Goal: Task Accomplishment & Management: Complete application form

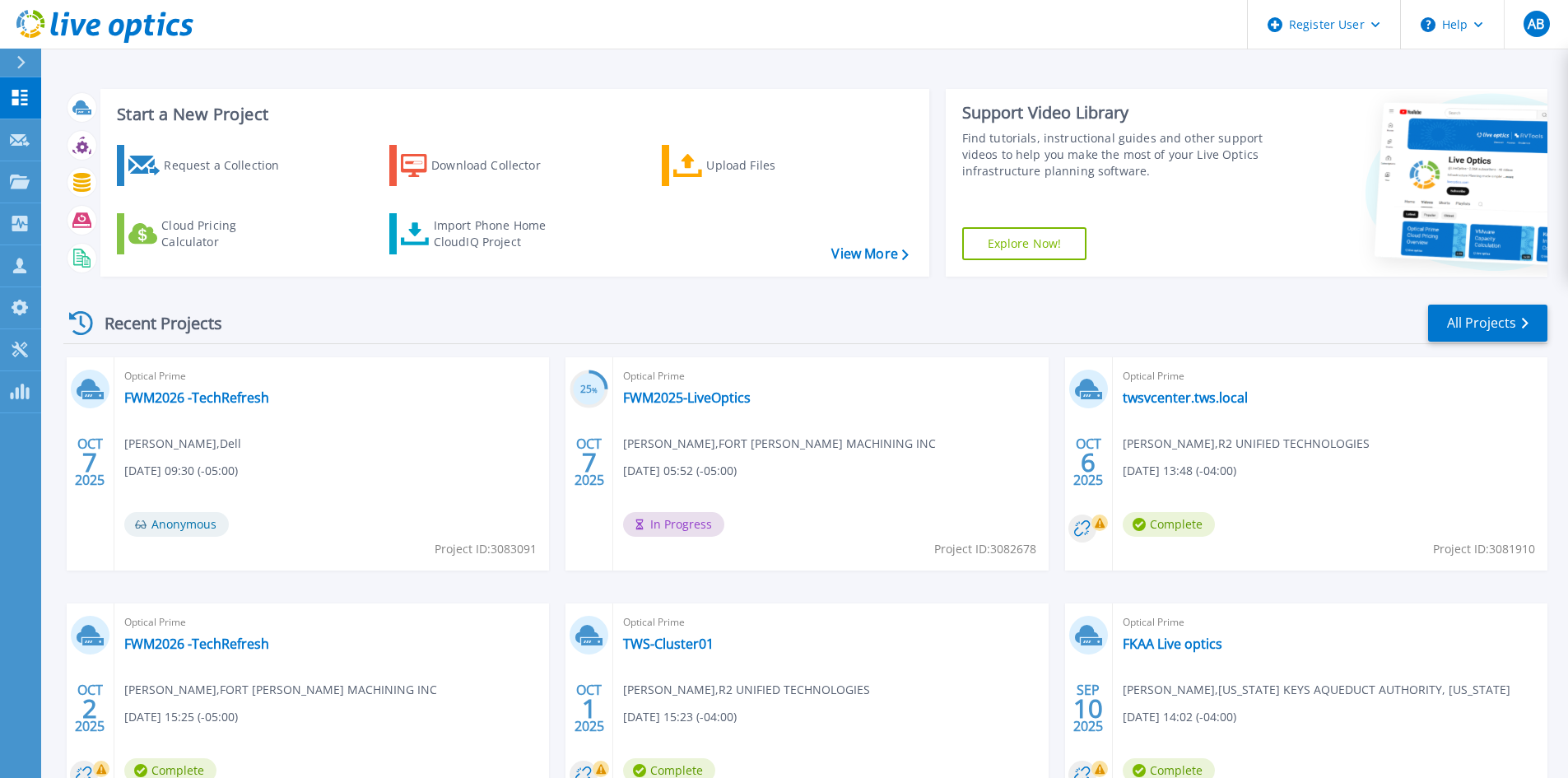
drag, startPoint x: 165, startPoint y: 523, endPoint x: 160, endPoint y: 489, distance: 34.4
click at [163, 522] on span "Anonymous" at bounding box center [177, 524] width 105 height 25
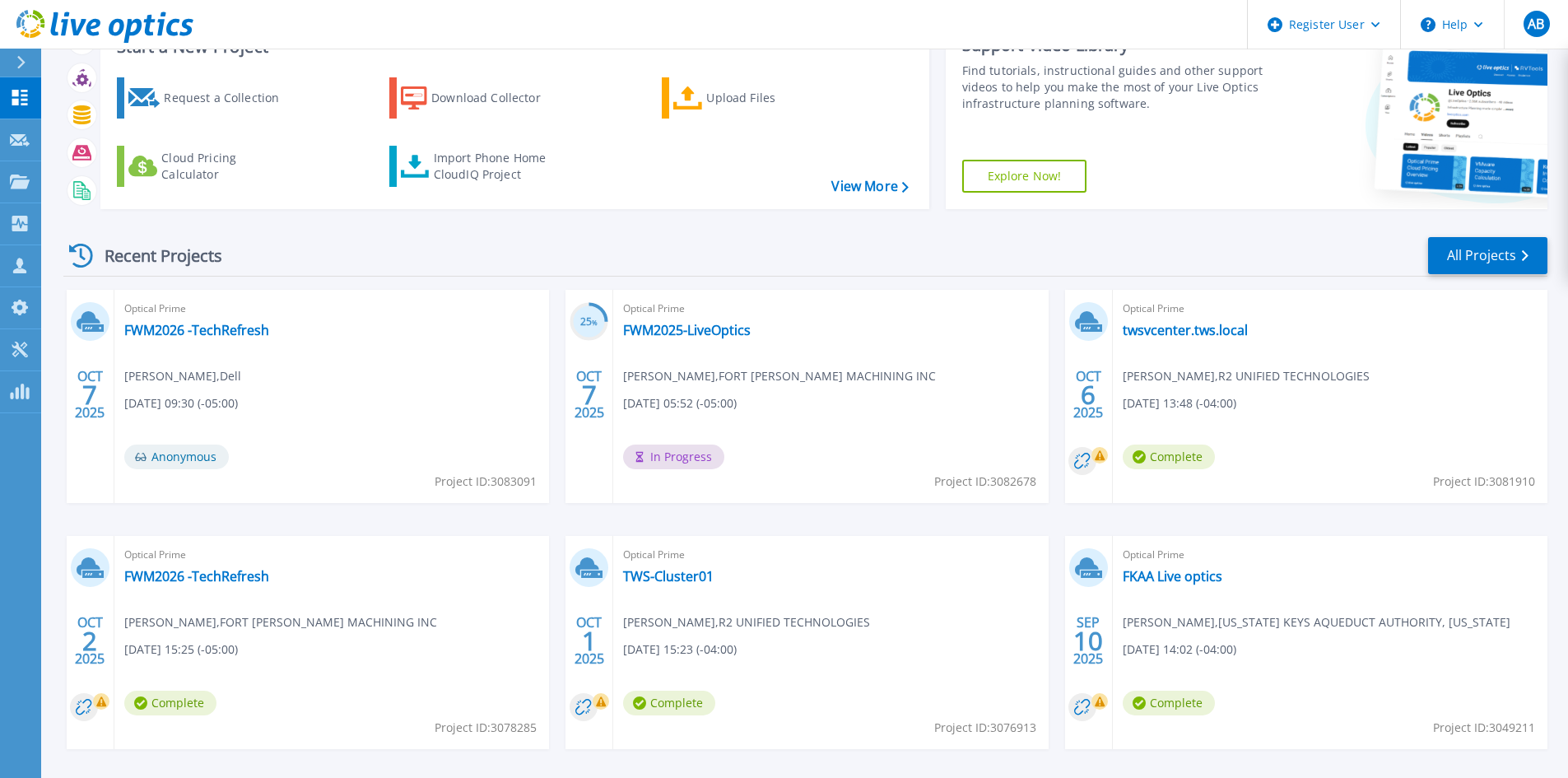
scroll to position [134, 0]
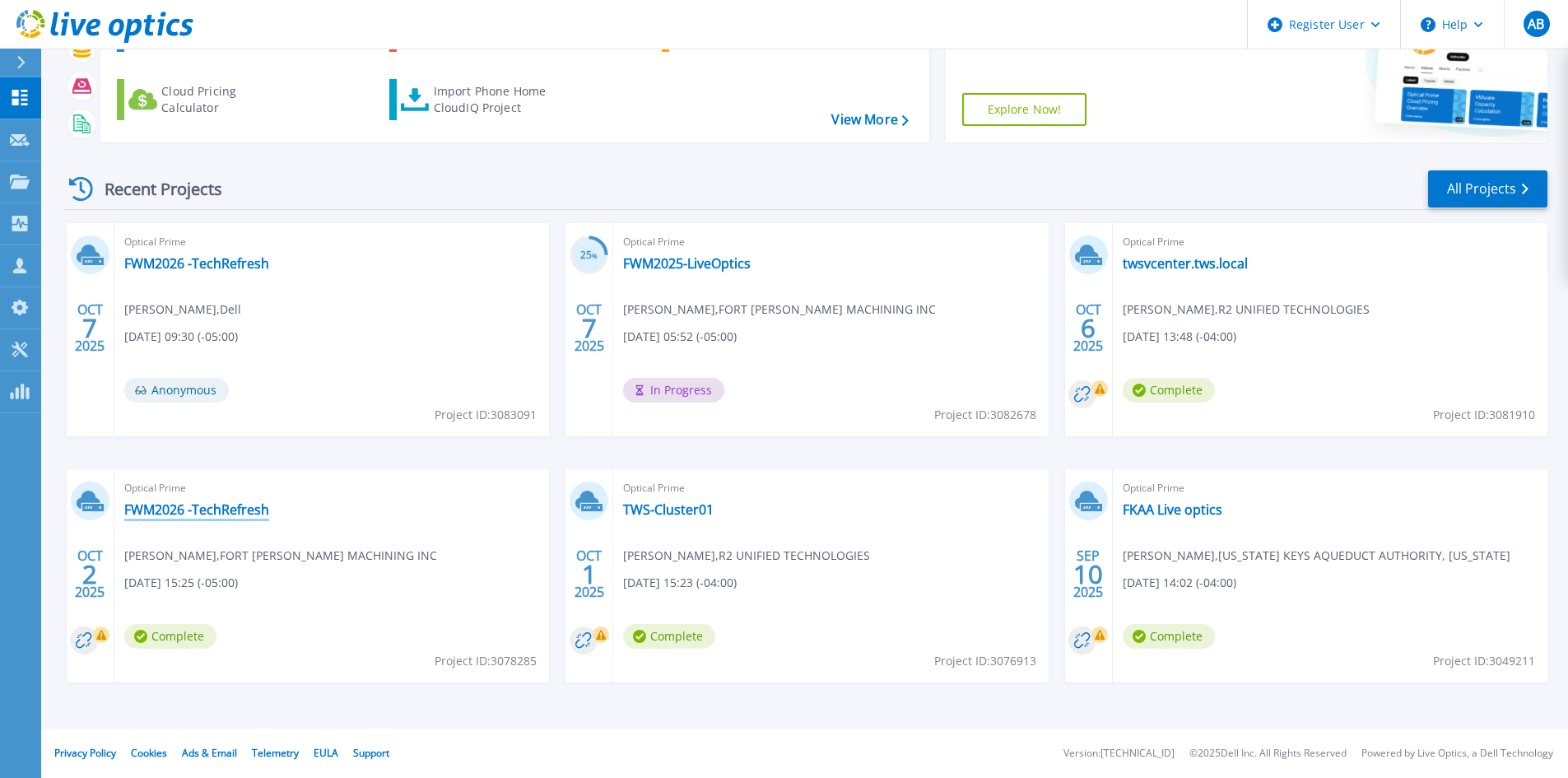
click at [184, 516] on link "FWM2026 -TechRefresh" at bounding box center [197, 509] width 145 height 17
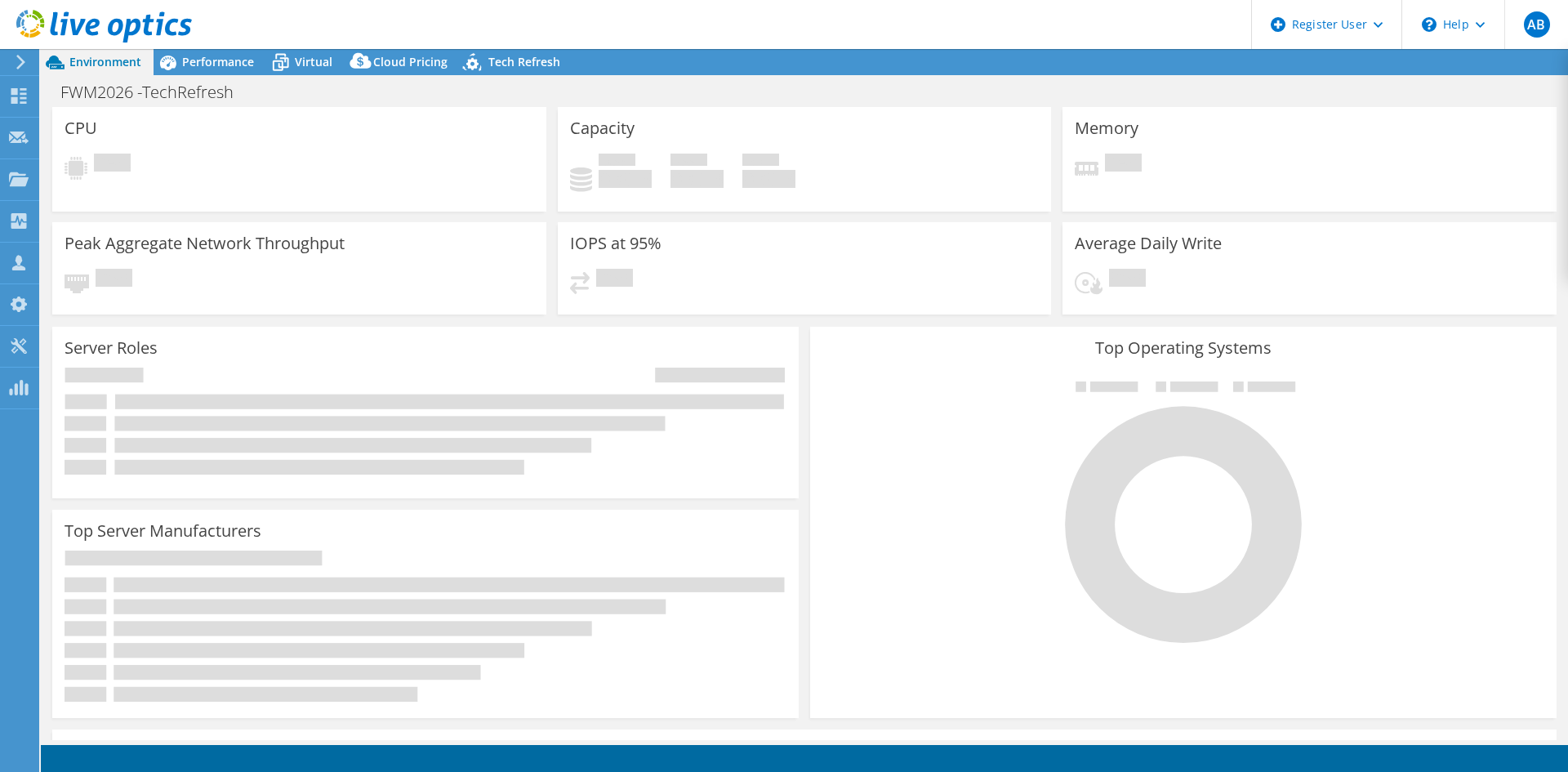
select select "USEast"
select select "USD"
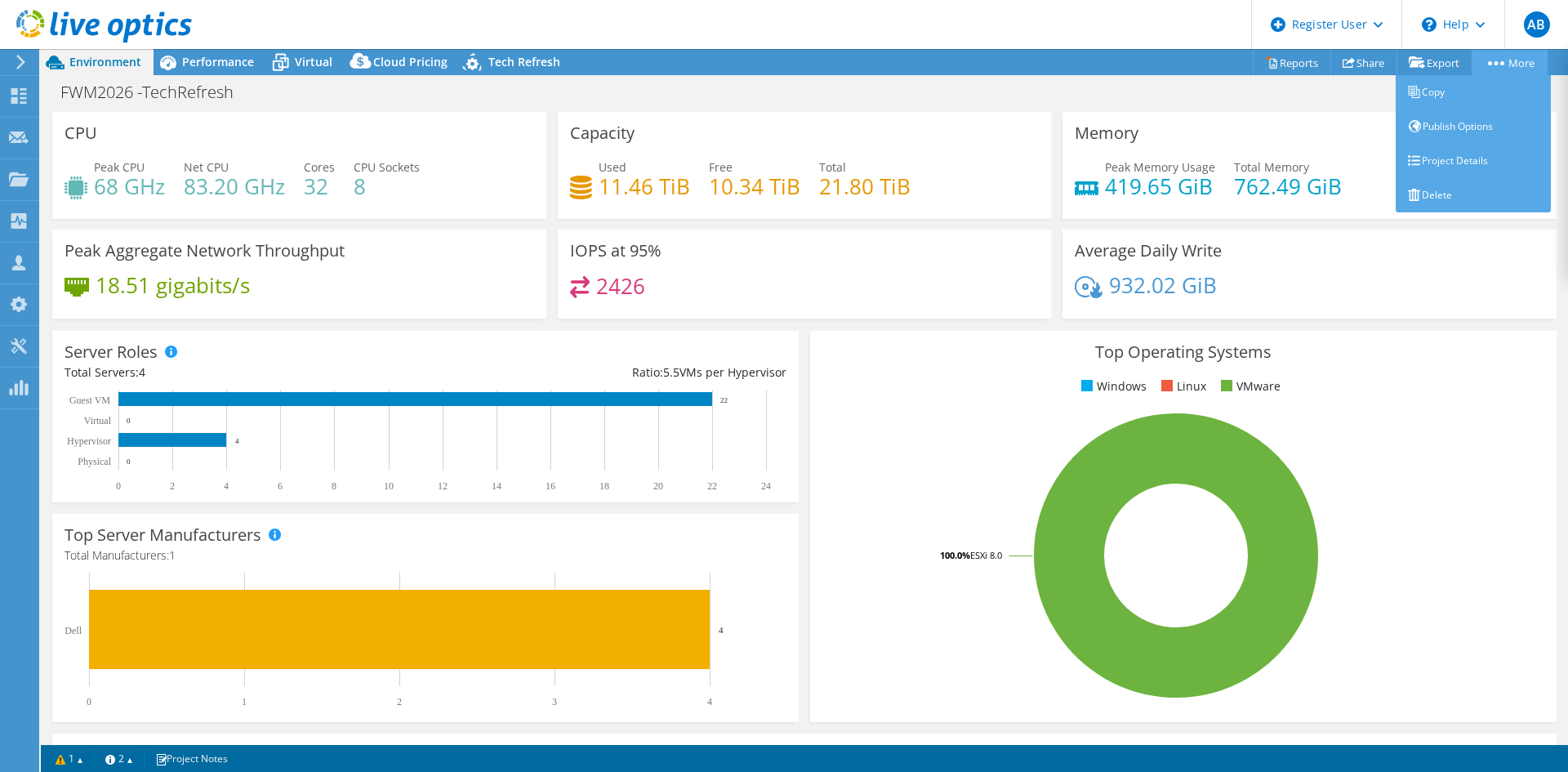
click at [1513, 67] on link "More" at bounding box center [1510, 63] width 76 height 26
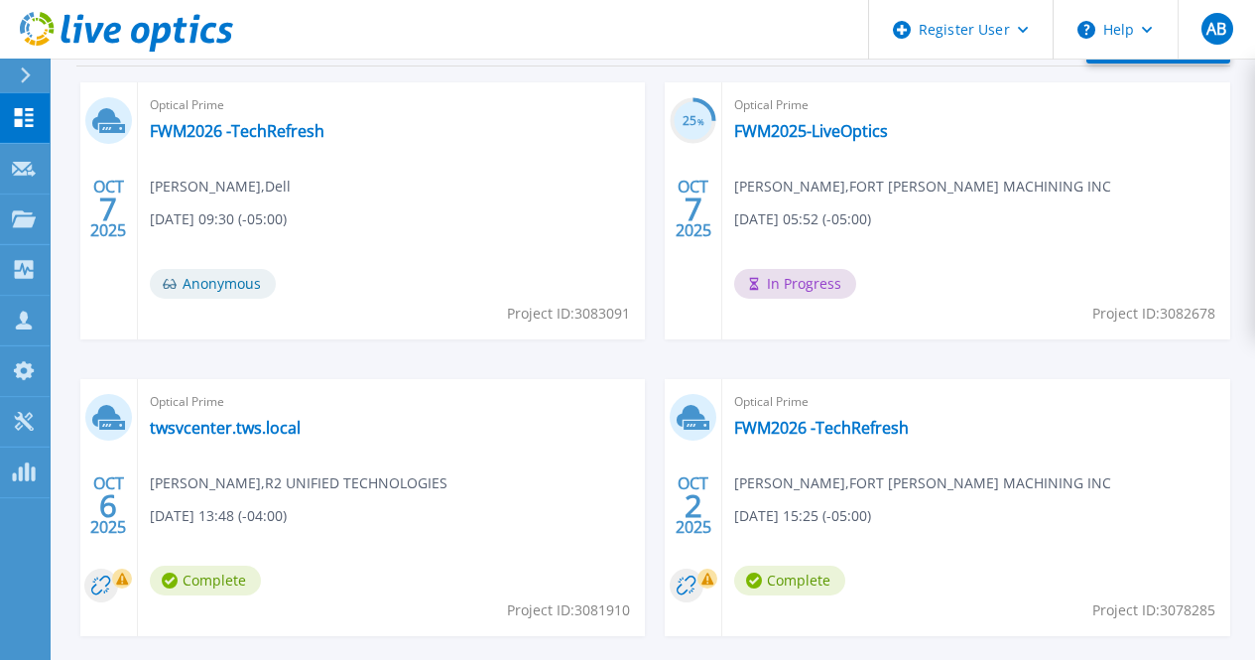
scroll to position [611, 0]
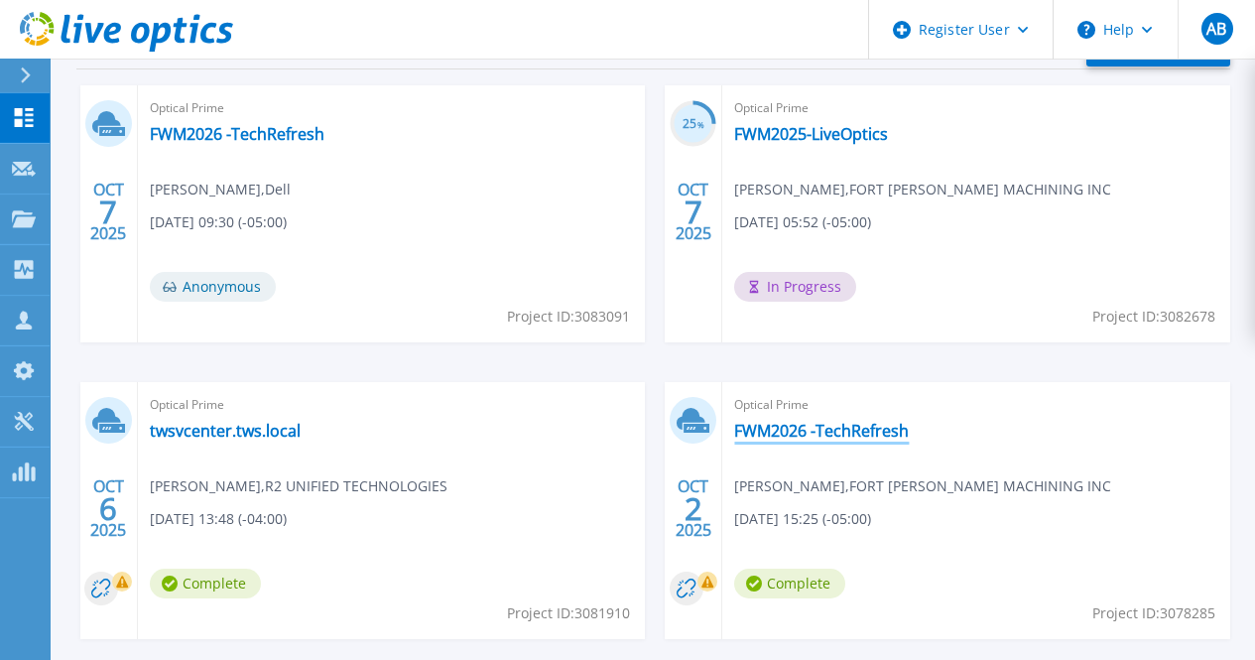
click at [734, 433] on link "FWM2026 -TechRefresh" at bounding box center [821, 431] width 175 height 20
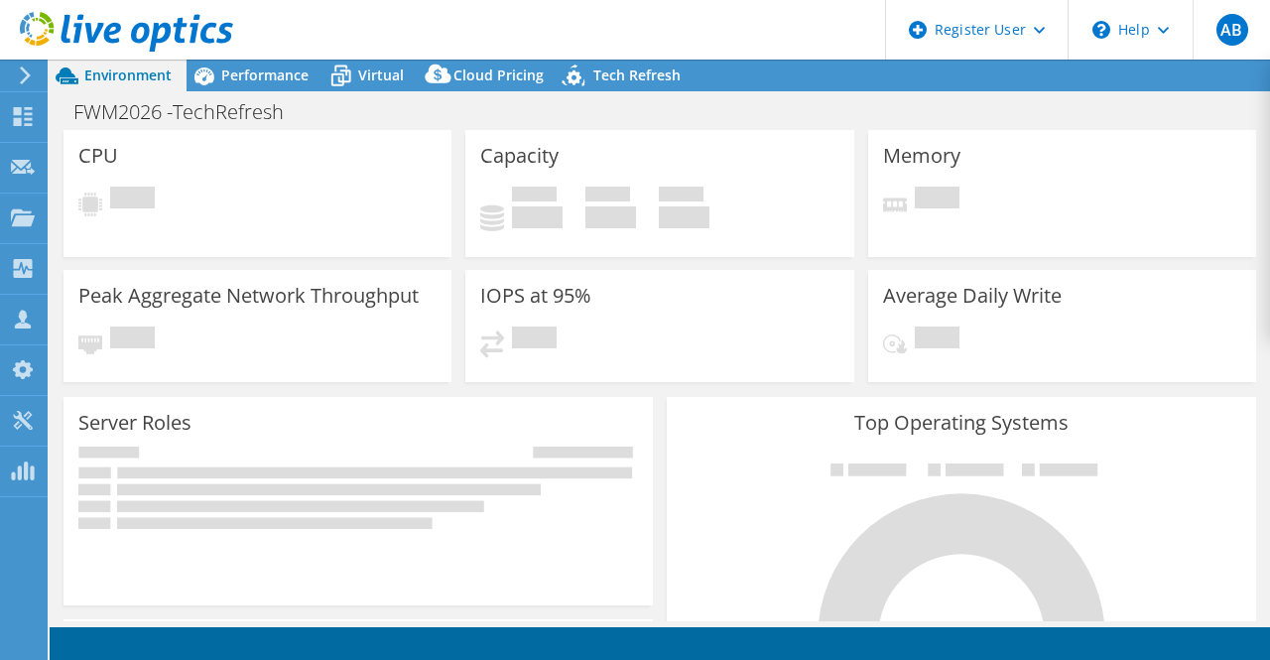
select select "USEast"
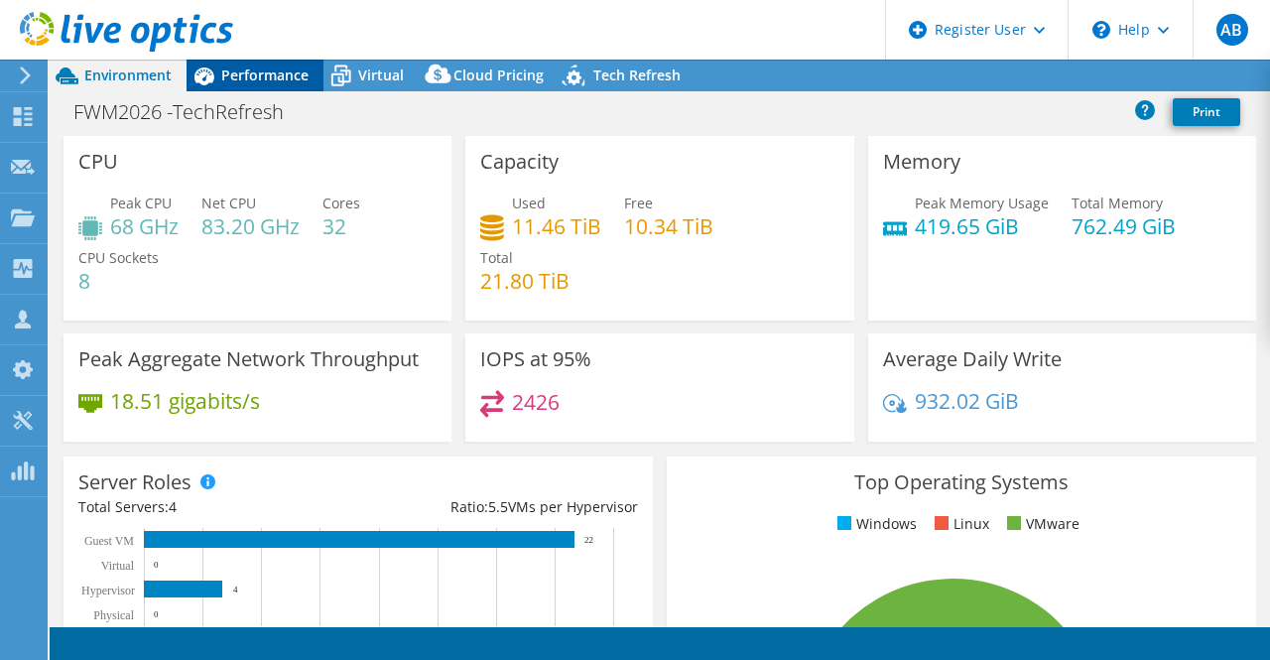
click at [253, 73] on span "Performance" at bounding box center [264, 74] width 87 height 19
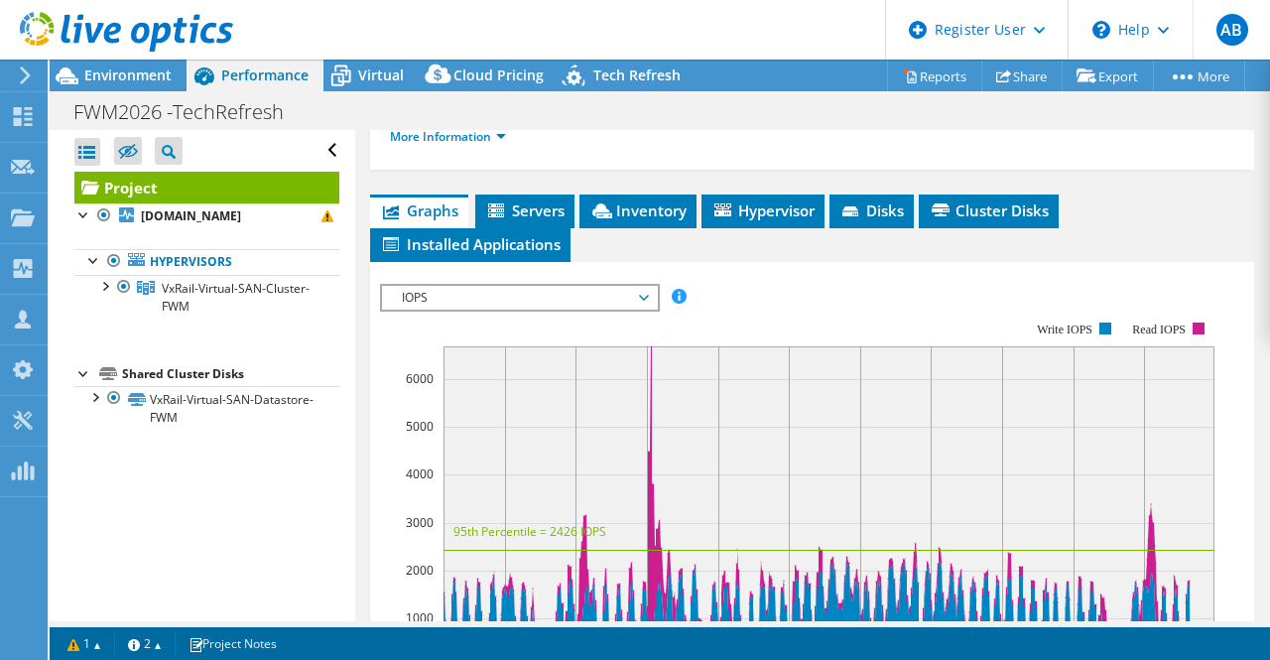
scroll to position [503, 0]
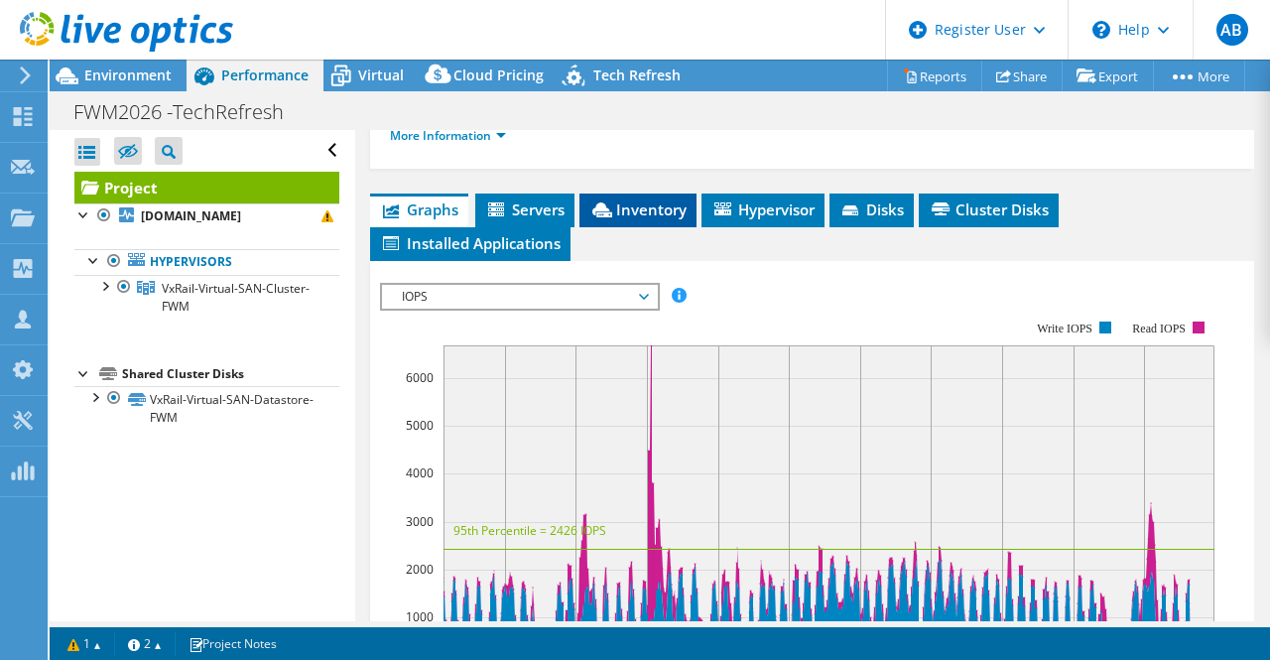
click at [659, 211] on span "Inventory" at bounding box center [637, 209] width 97 height 20
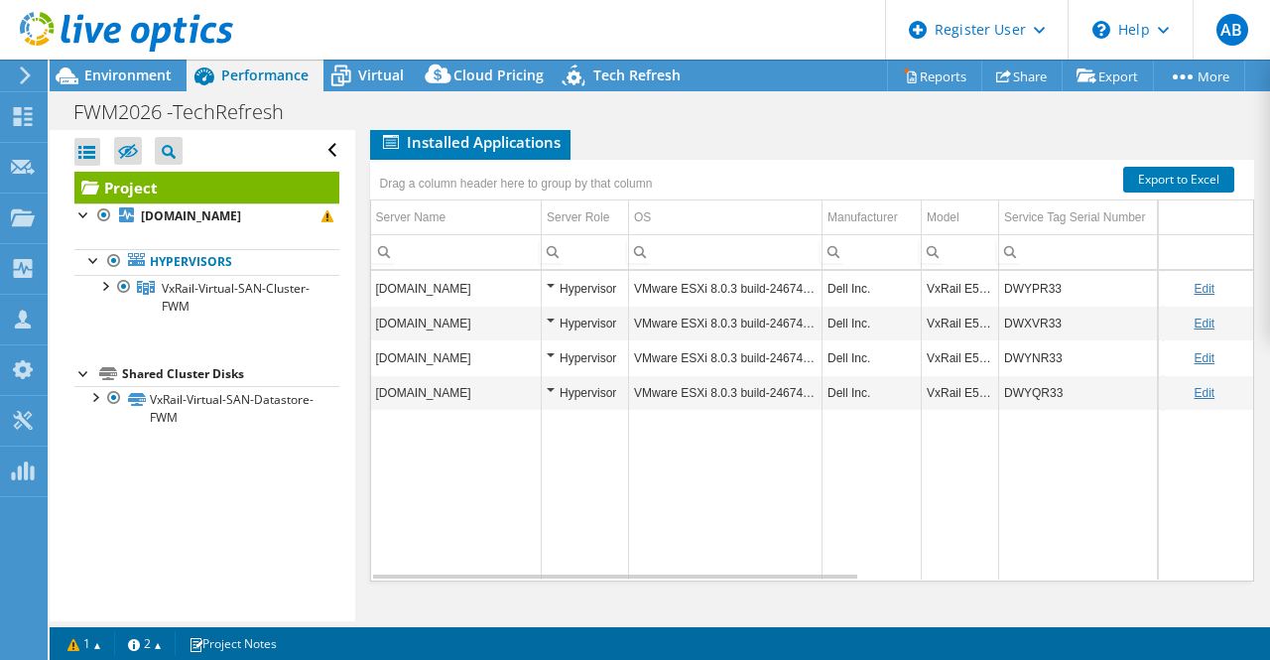
scroll to position [605, 0]
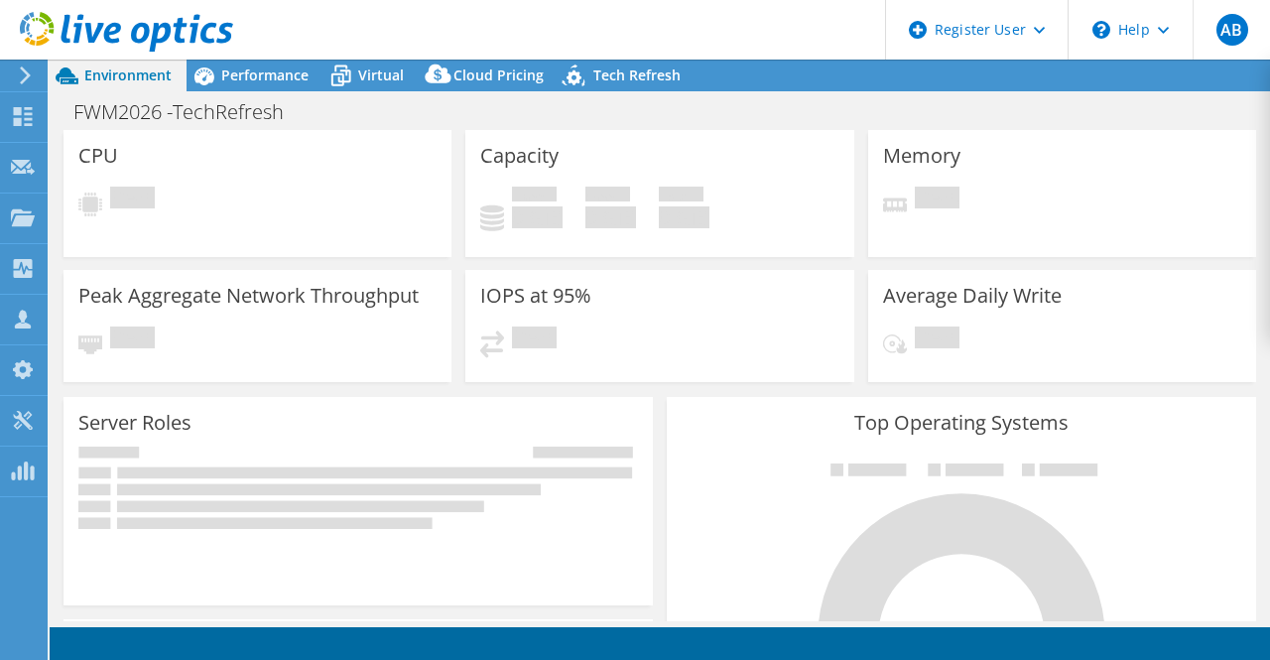
select select "USEast"
select select "USD"
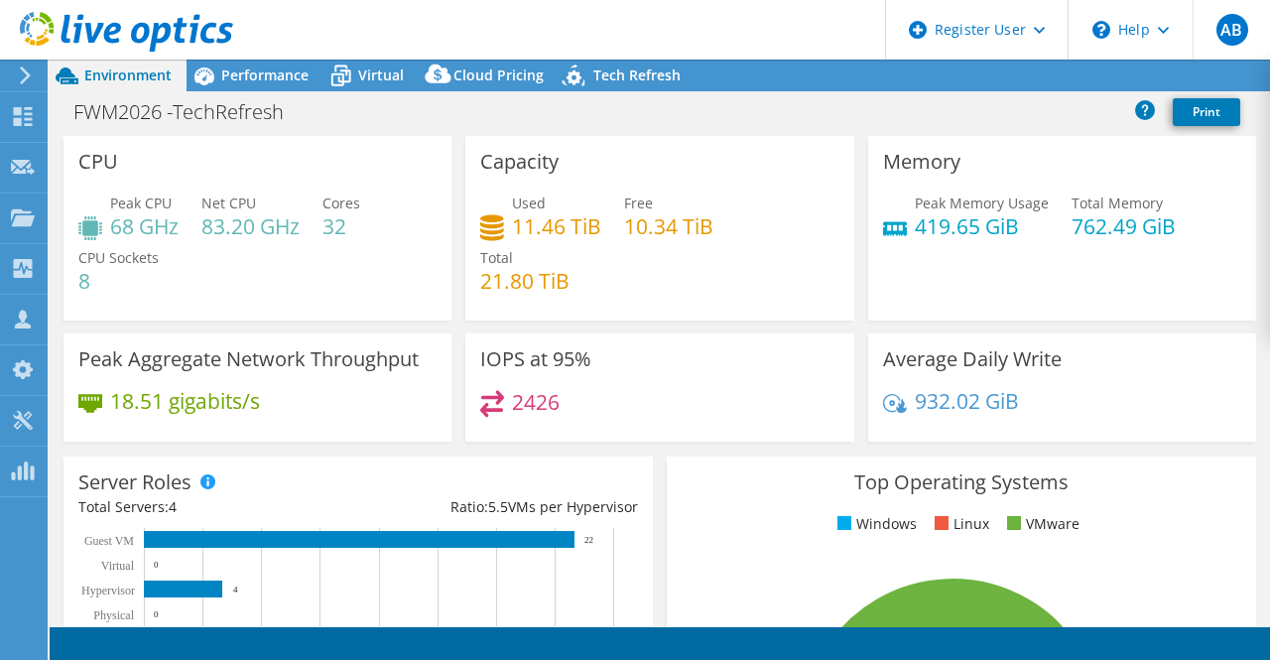
click at [139, 22] on icon at bounding box center [126, 32] width 213 height 41
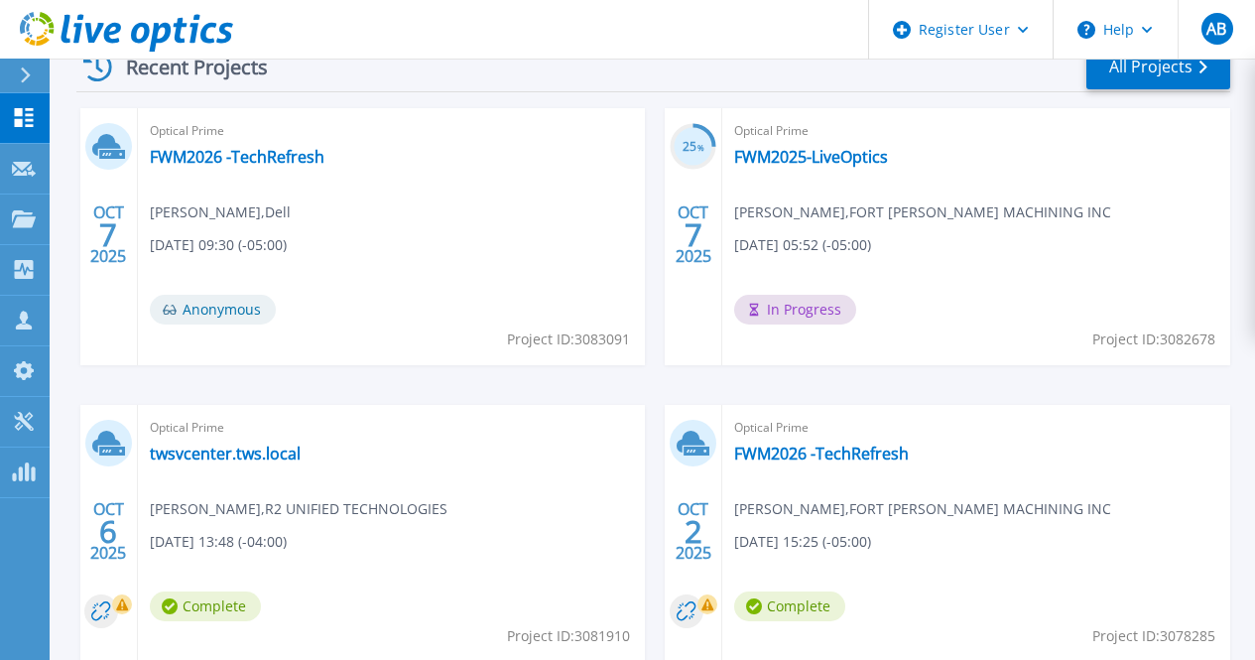
scroll to position [630, 0]
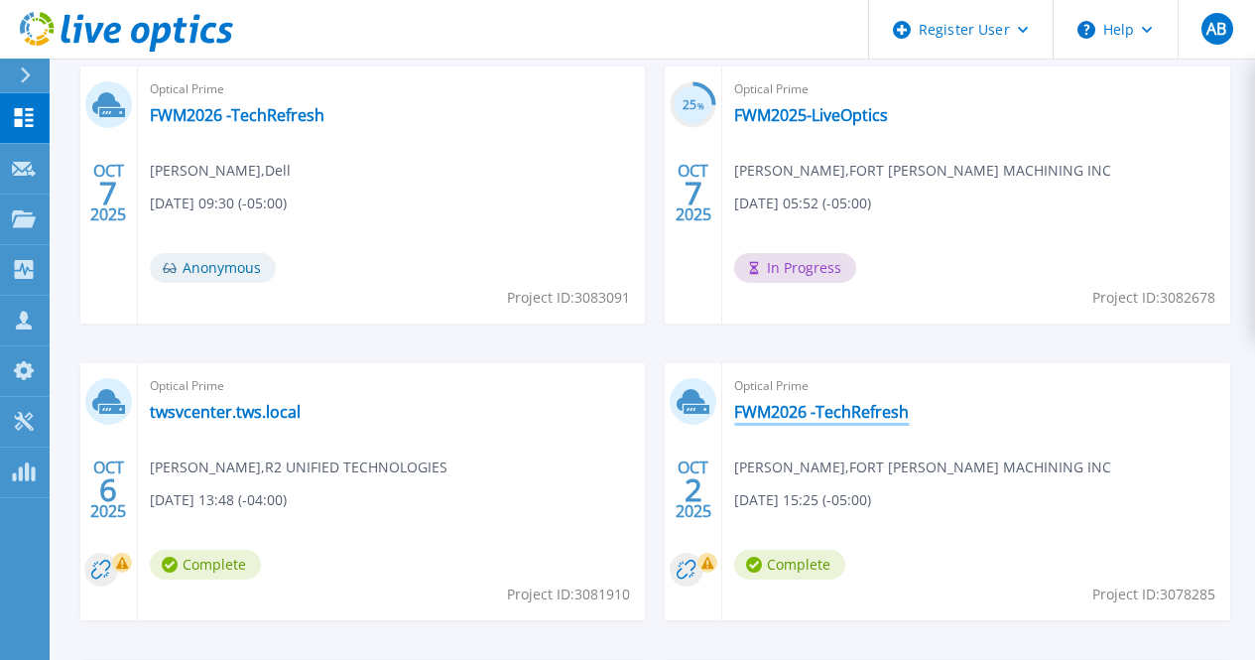
click at [734, 414] on link "FWM2026 -TechRefresh" at bounding box center [821, 412] width 175 height 20
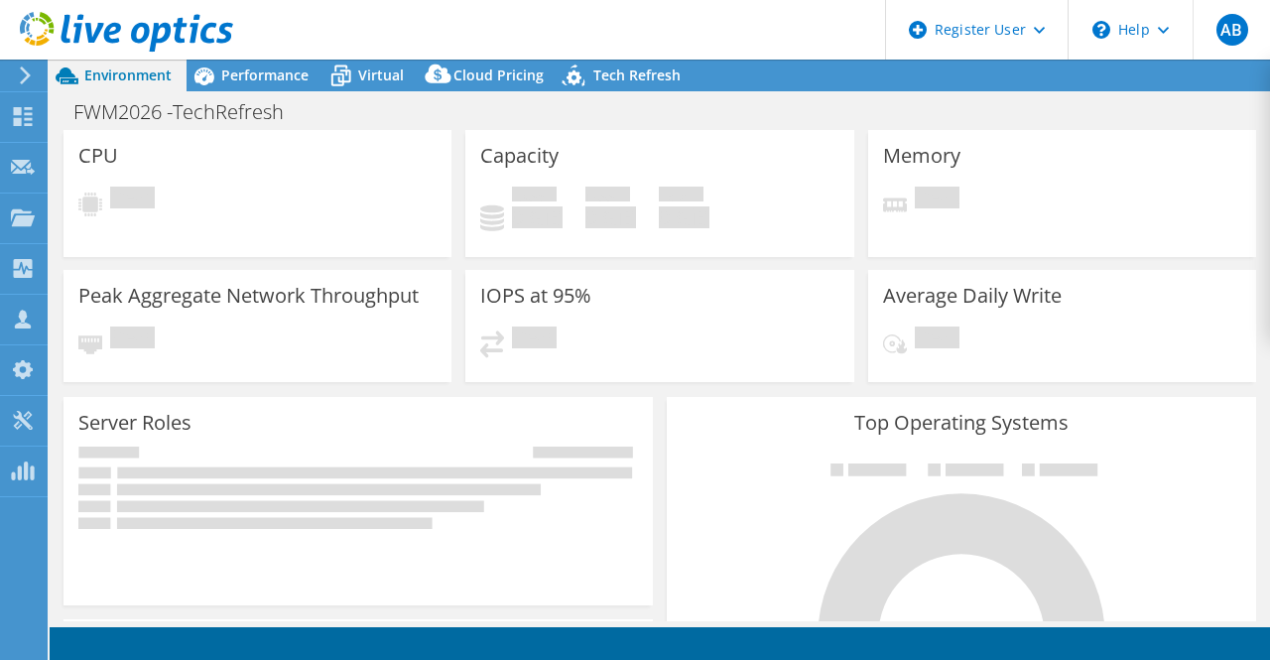
select select "USD"
select select "USEast"
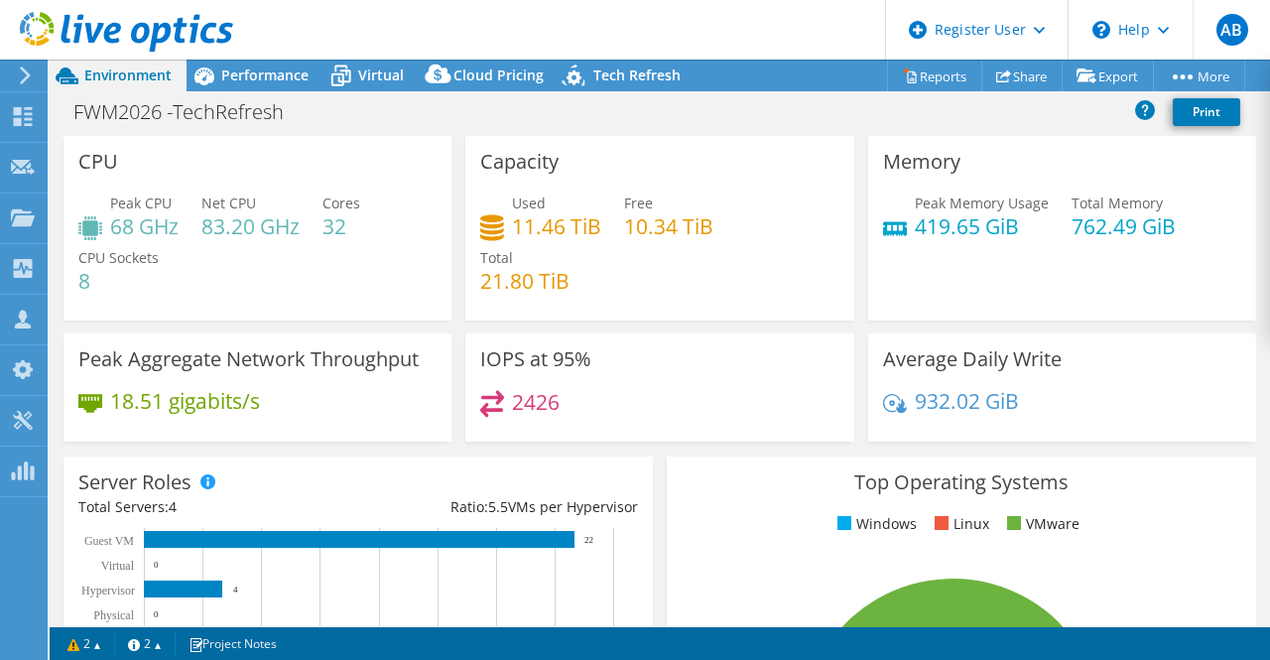
click at [145, 28] on use at bounding box center [126, 32] width 213 height 40
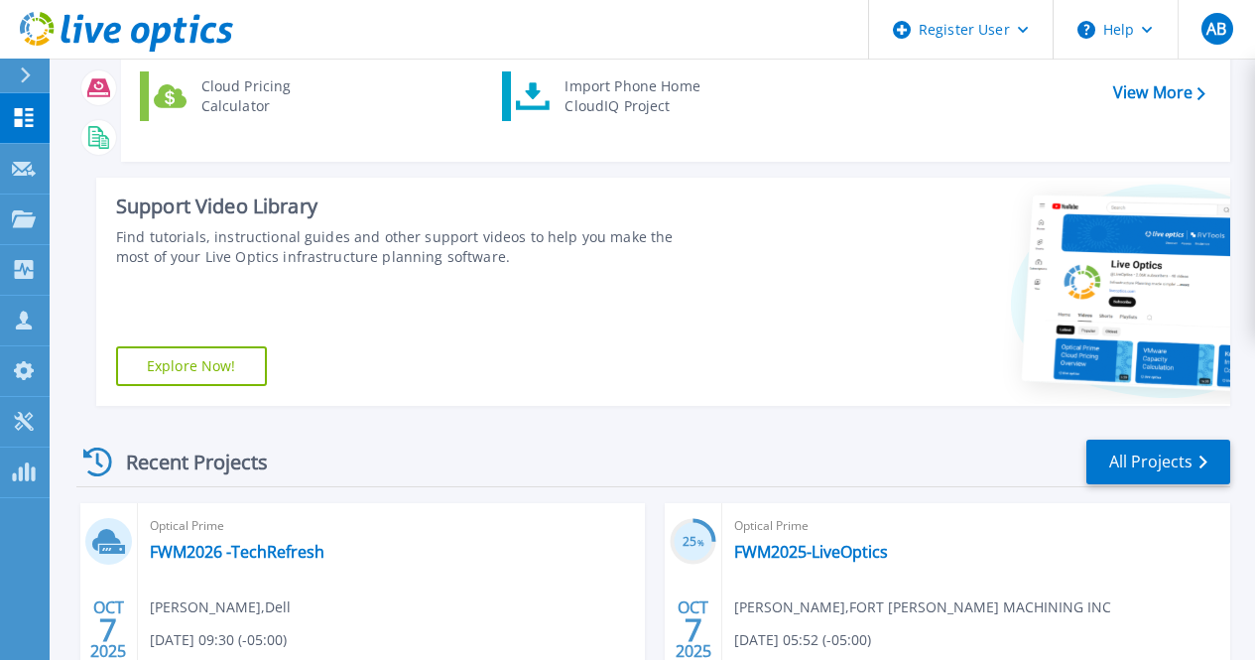
scroll to position [195, 0]
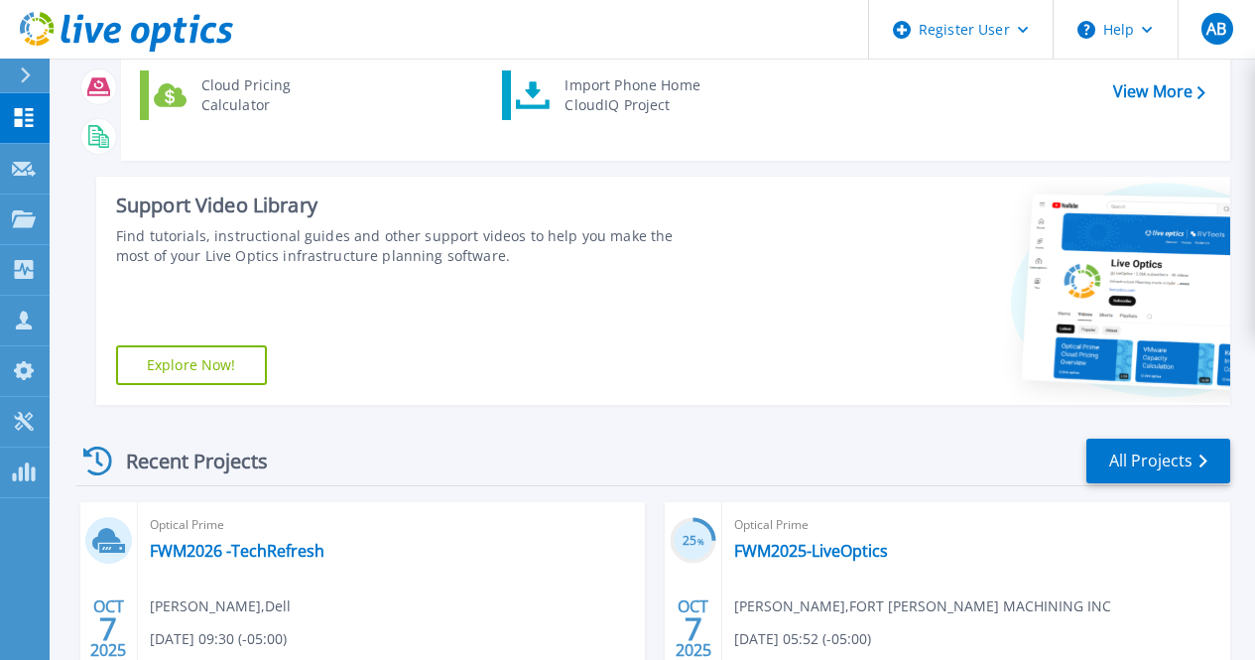
click at [88, 39] on icon at bounding box center [94, 33] width 19 height 20
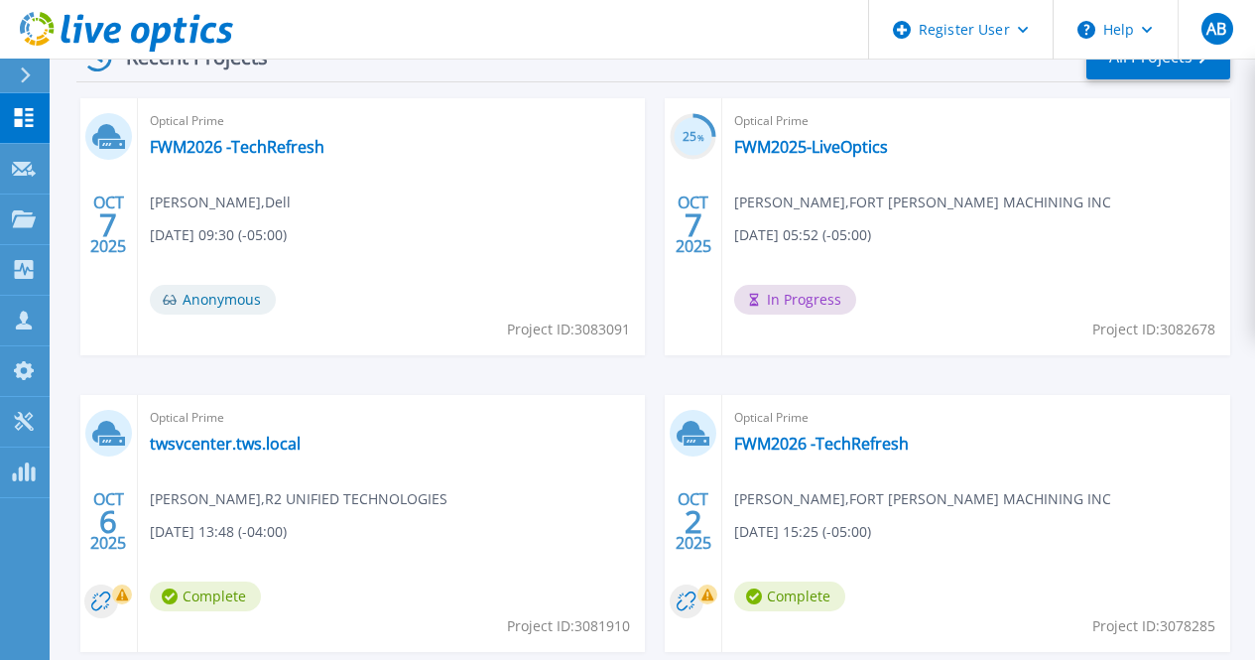
scroll to position [604, 0]
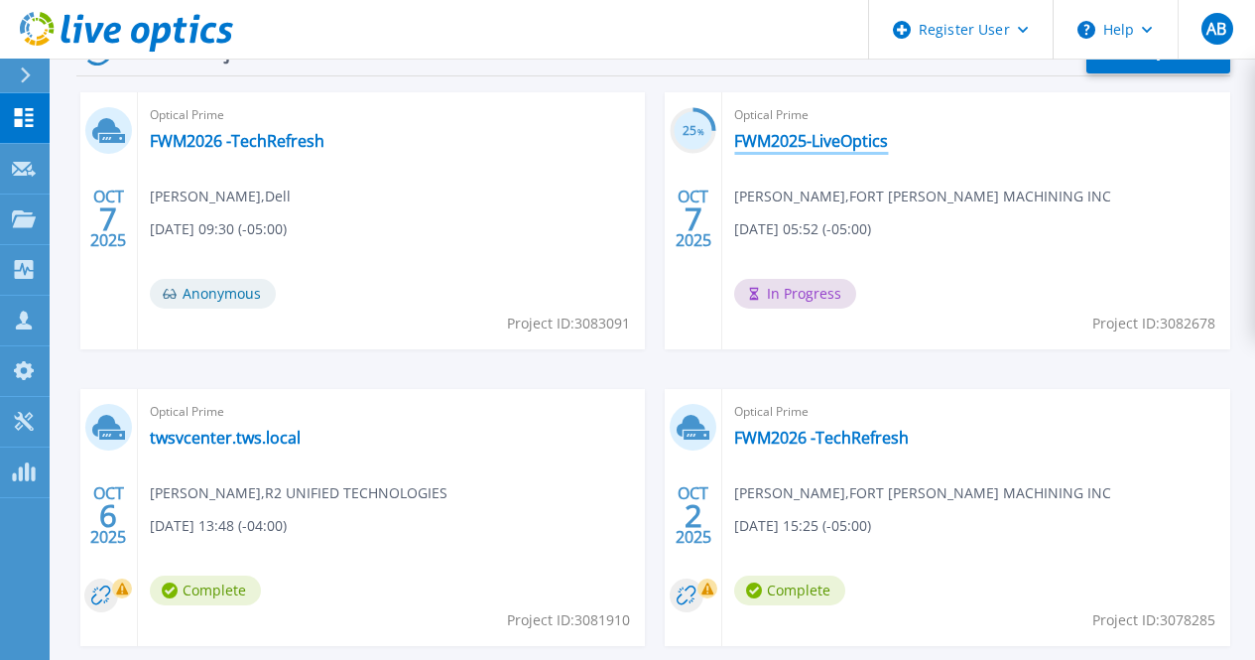
click at [734, 149] on link "FWM2025-LiveOptics" at bounding box center [811, 141] width 154 height 20
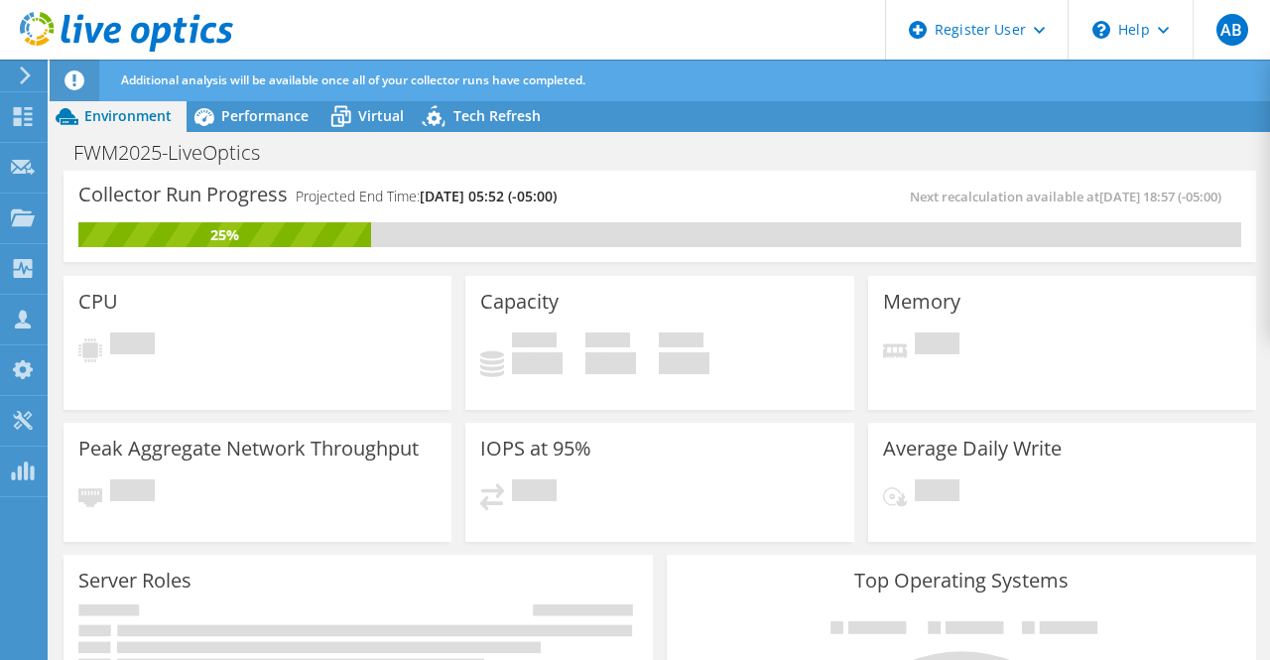
click at [250, 80] on span "Additional analysis will be available once all of your collector runs have comp…" at bounding box center [353, 79] width 464 height 17
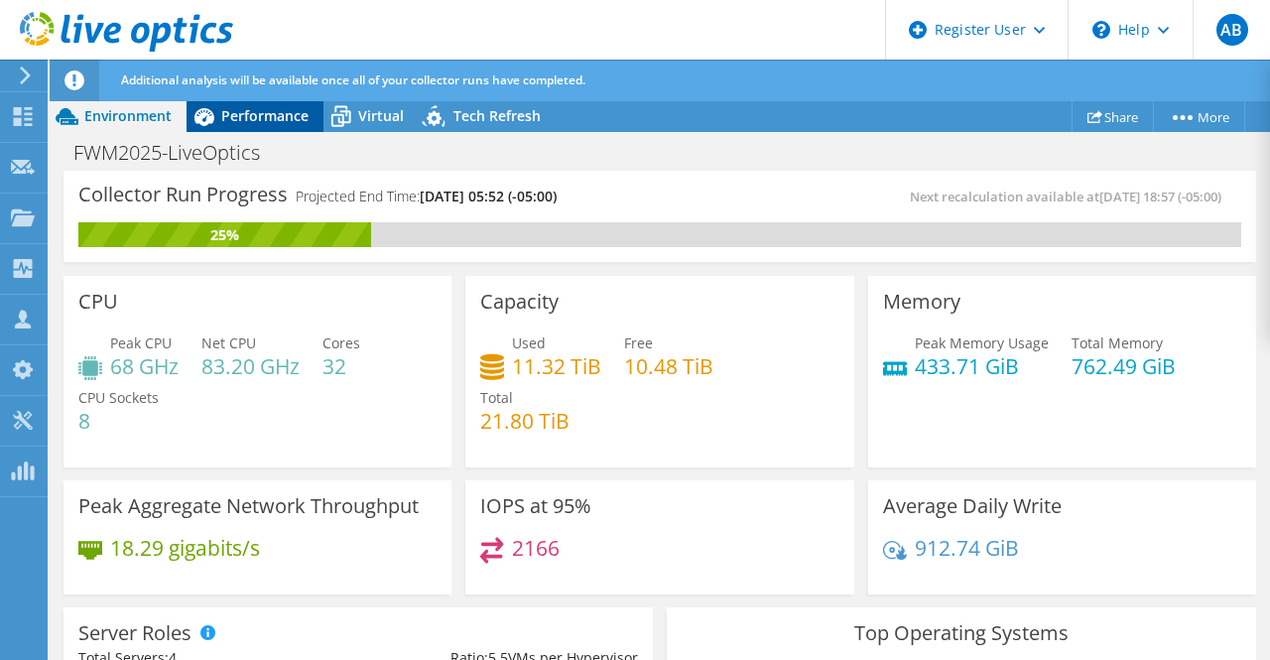
click at [282, 112] on span "Performance" at bounding box center [264, 115] width 87 height 19
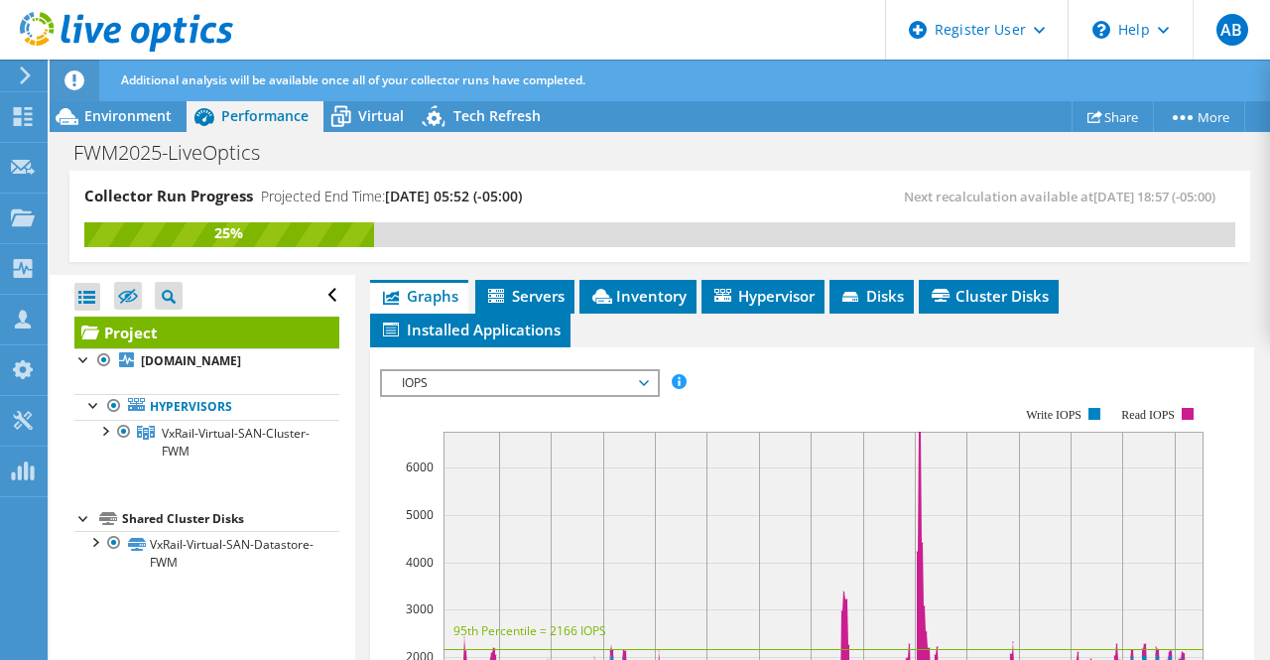
scroll to position [563, 0]
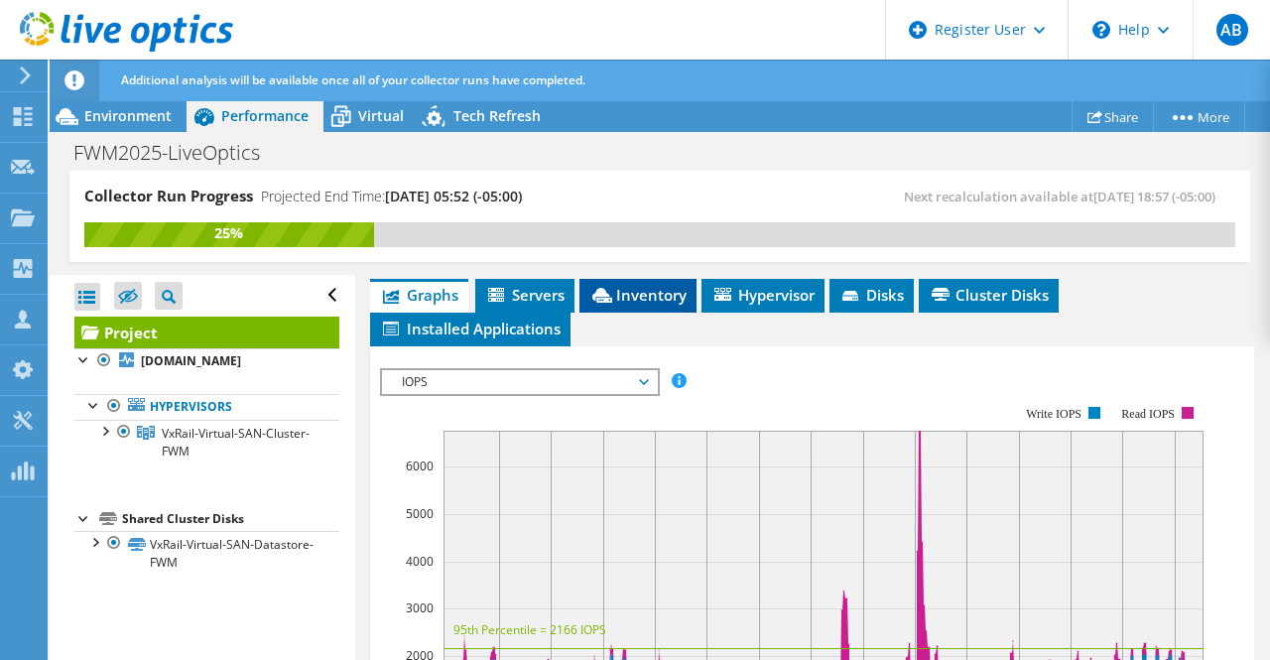
click at [681, 297] on span "Inventory" at bounding box center [637, 295] width 97 height 20
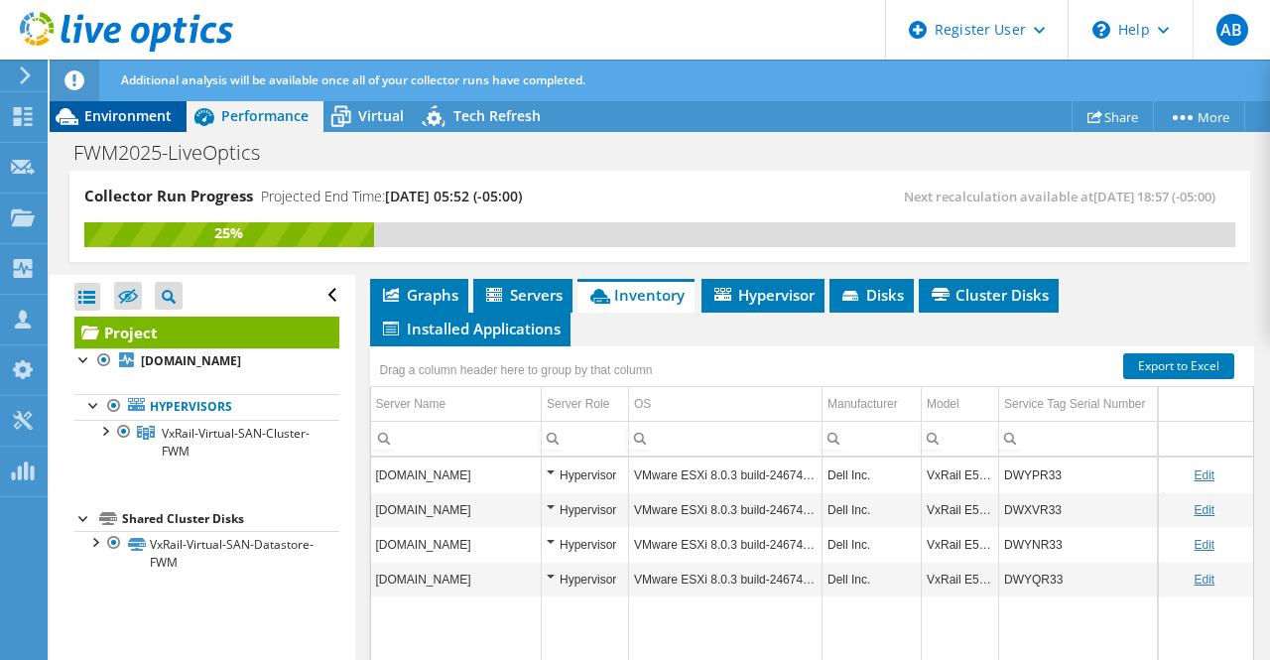
click at [150, 115] on span "Environment" at bounding box center [127, 115] width 87 height 19
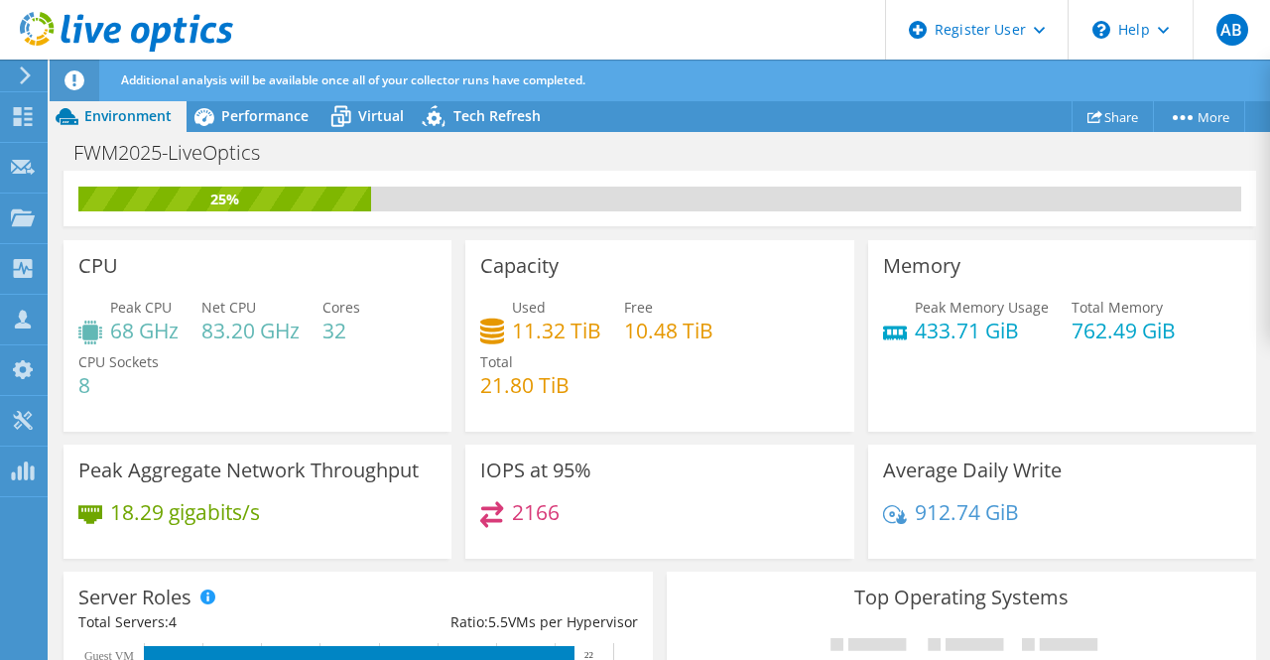
scroll to position [34, 0]
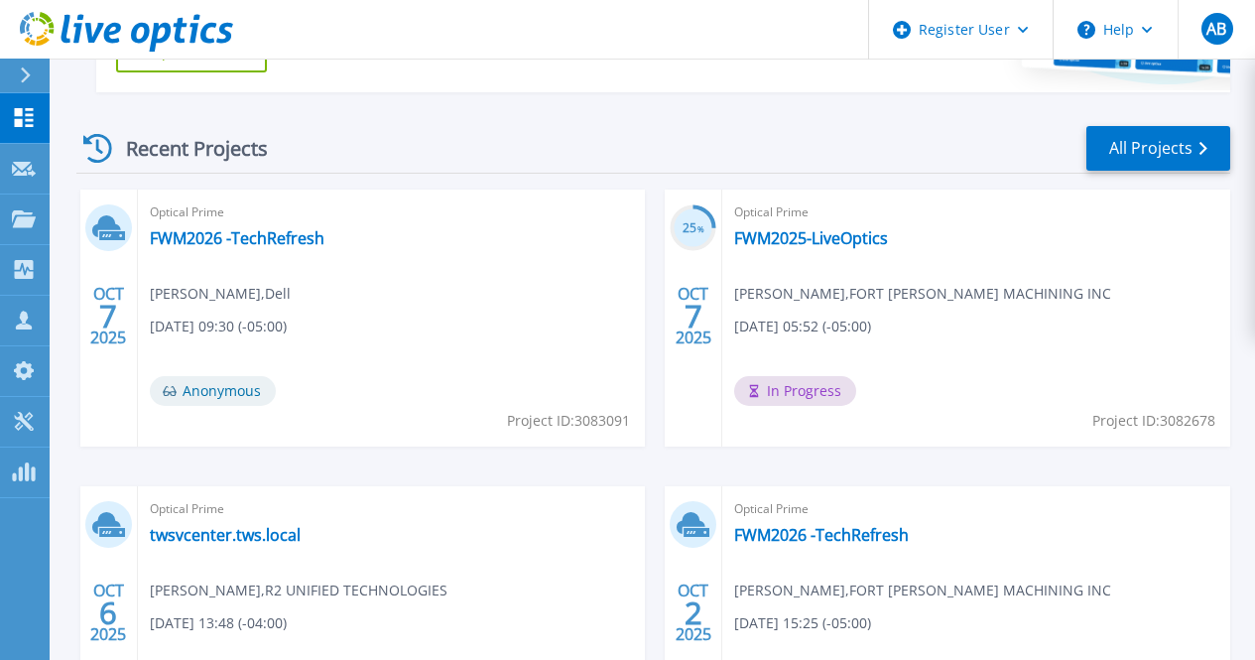
scroll to position [575, 0]
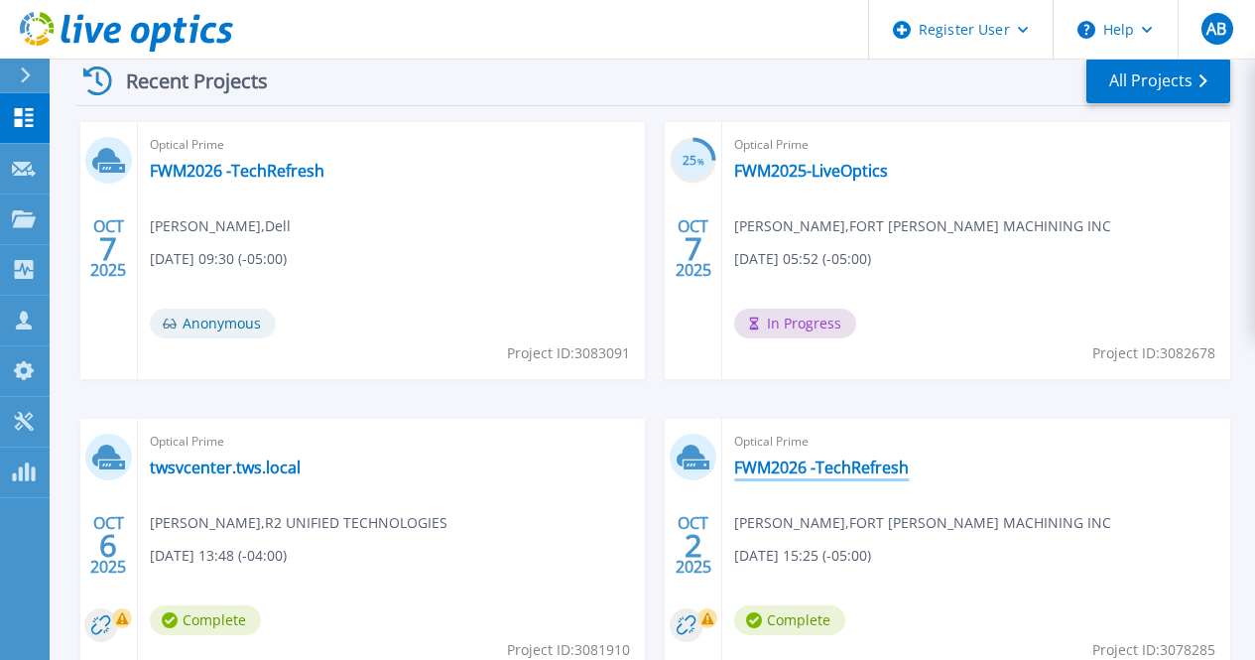
click at [734, 469] on link "FWM2026 -TechRefresh" at bounding box center [821, 467] width 175 height 20
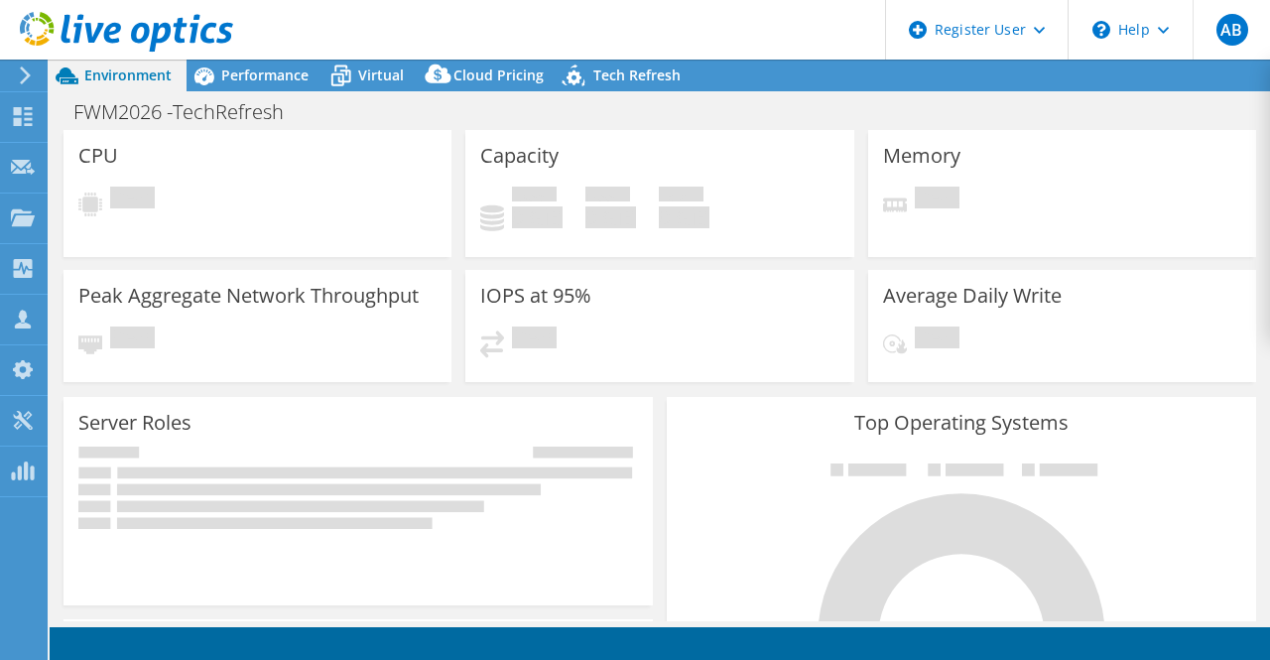
select select "USEast"
select select "USD"
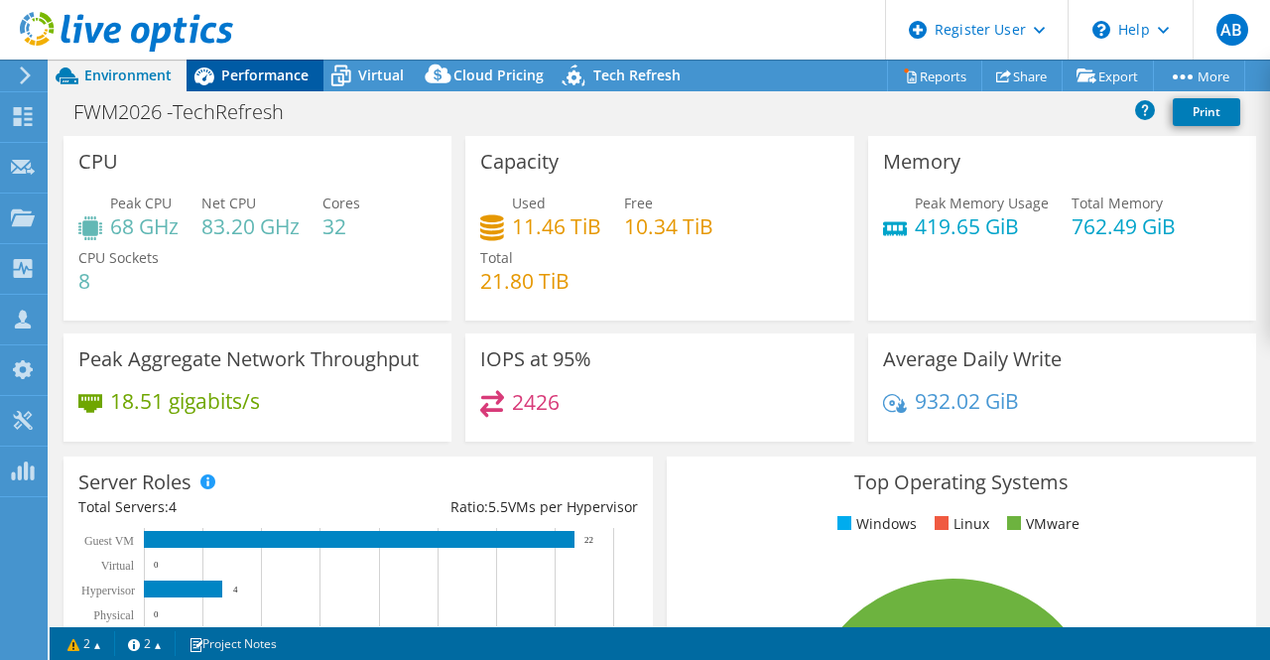
click at [258, 78] on span "Performance" at bounding box center [264, 74] width 87 height 19
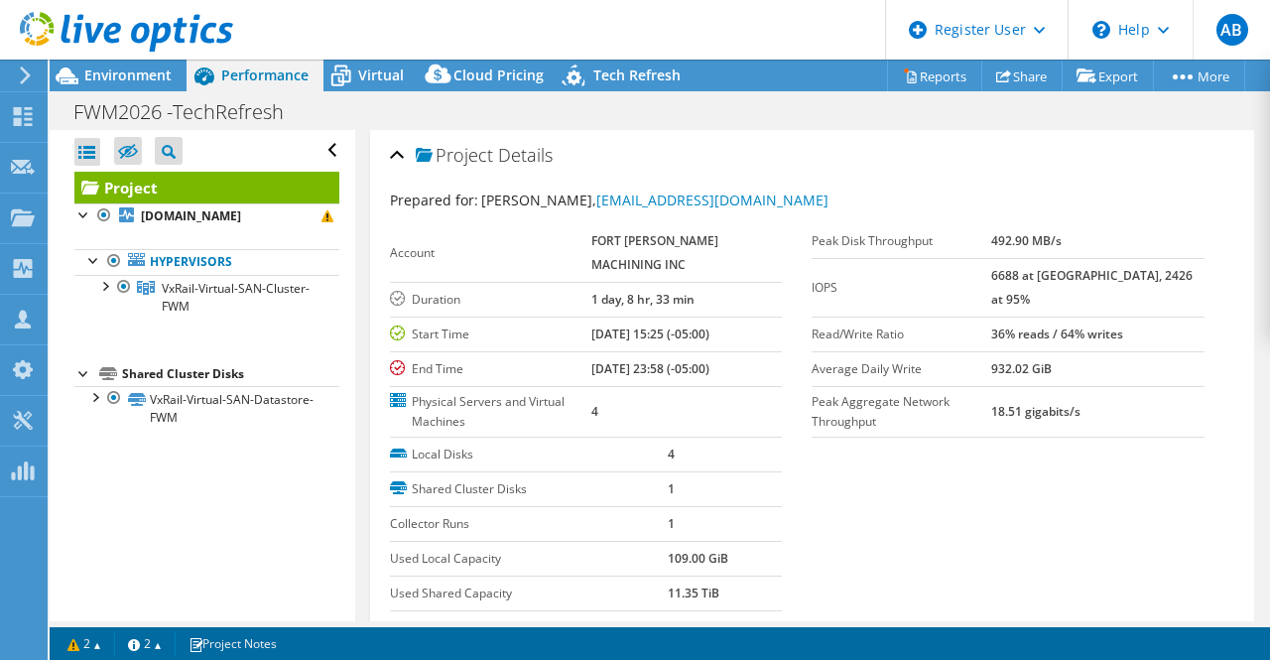
scroll to position [2, 0]
click at [373, 78] on span "Virtual" at bounding box center [381, 74] width 46 height 19
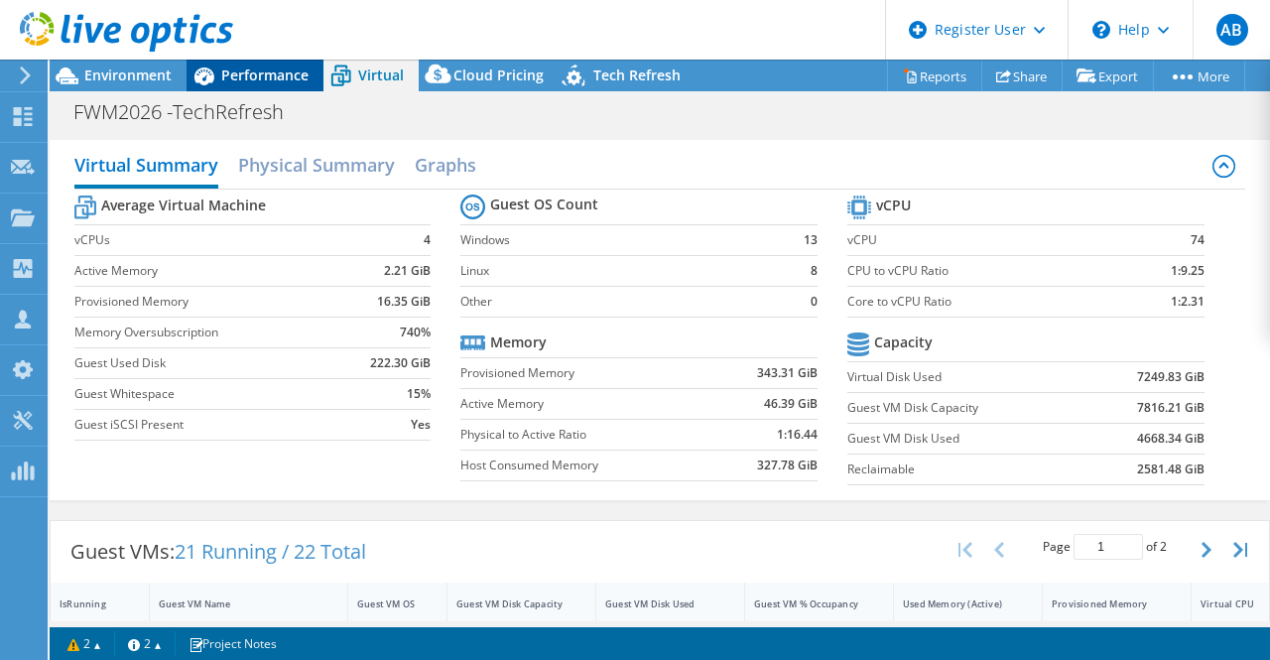
click at [292, 77] on span "Performance" at bounding box center [264, 74] width 87 height 19
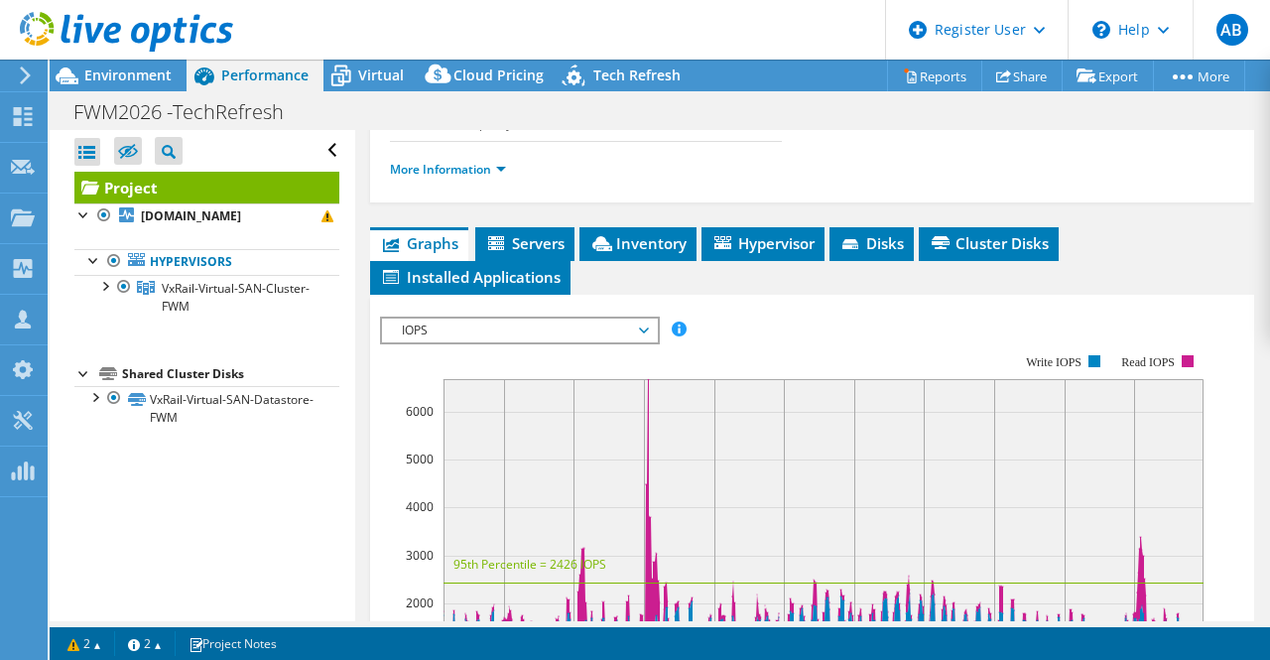
scroll to position [478, 0]
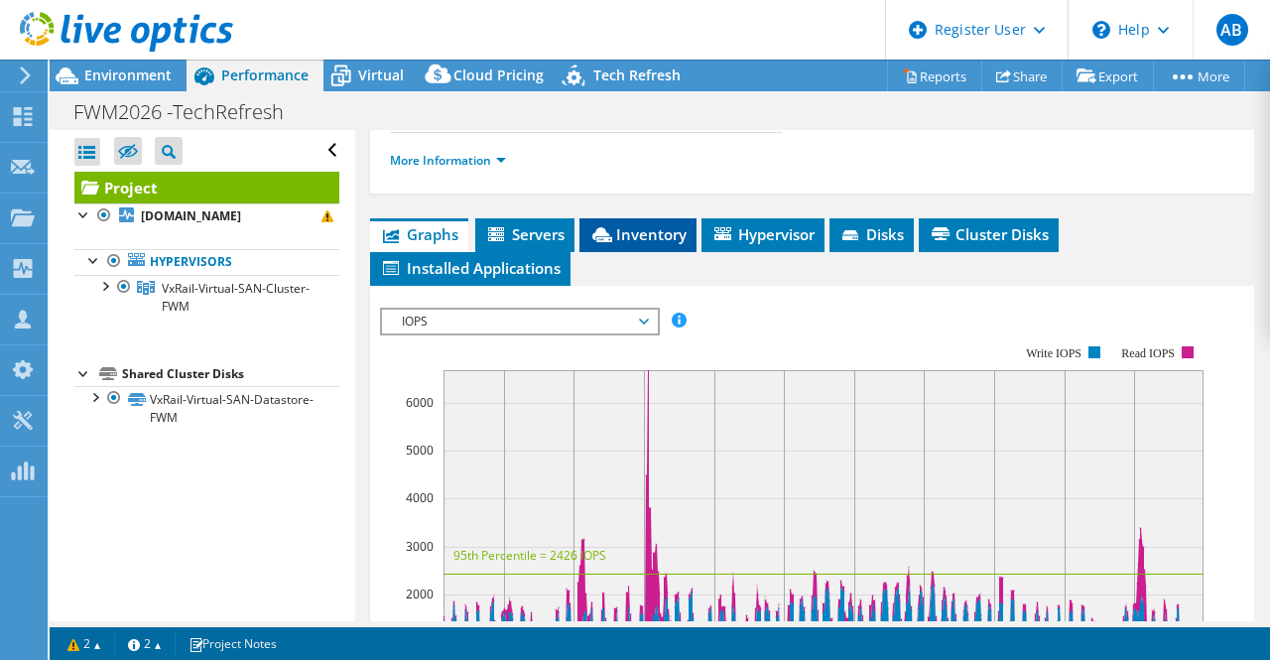
click at [662, 239] on span "Inventory" at bounding box center [637, 234] width 97 height 20
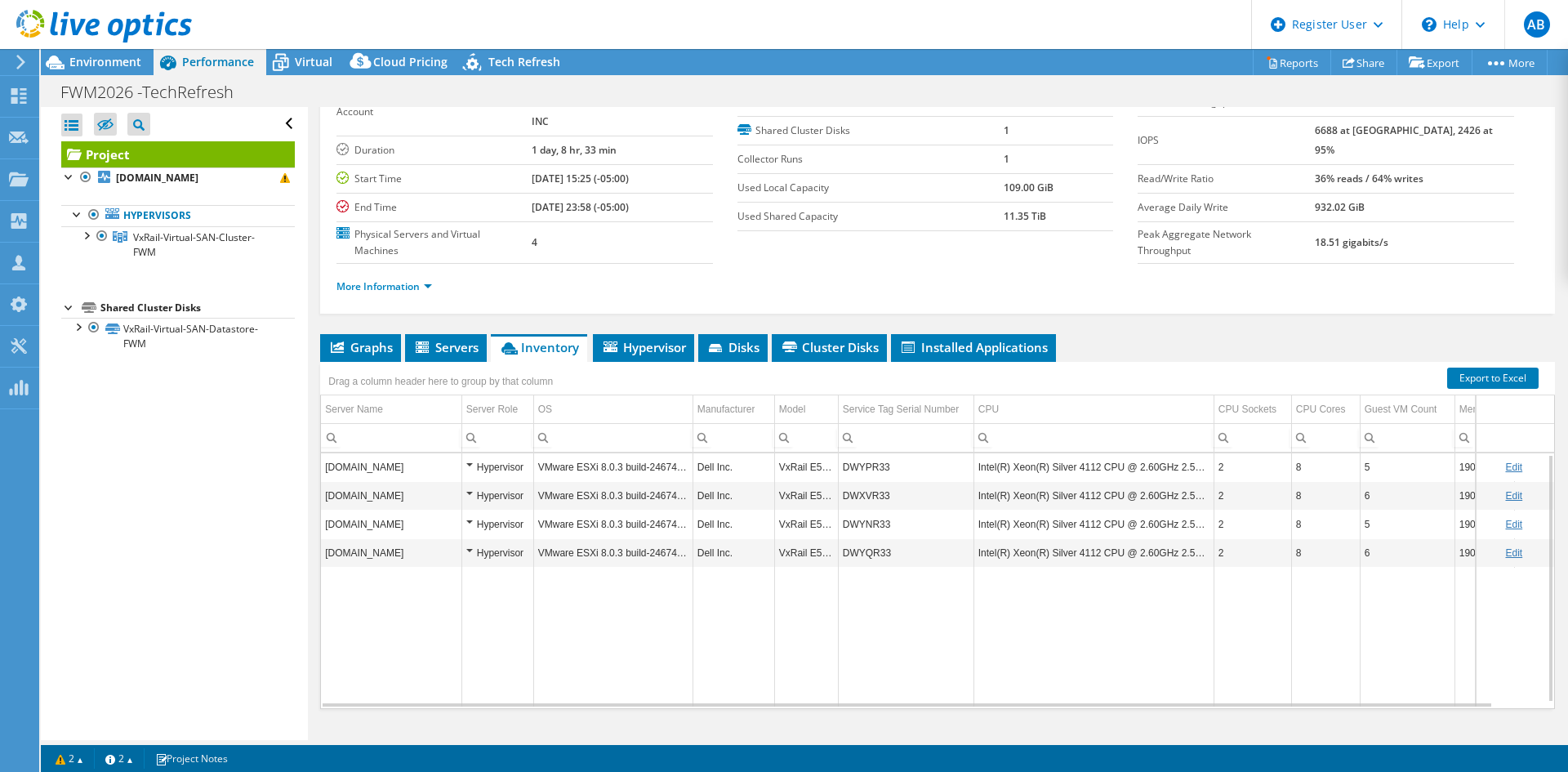
scroll to position [95, 0]
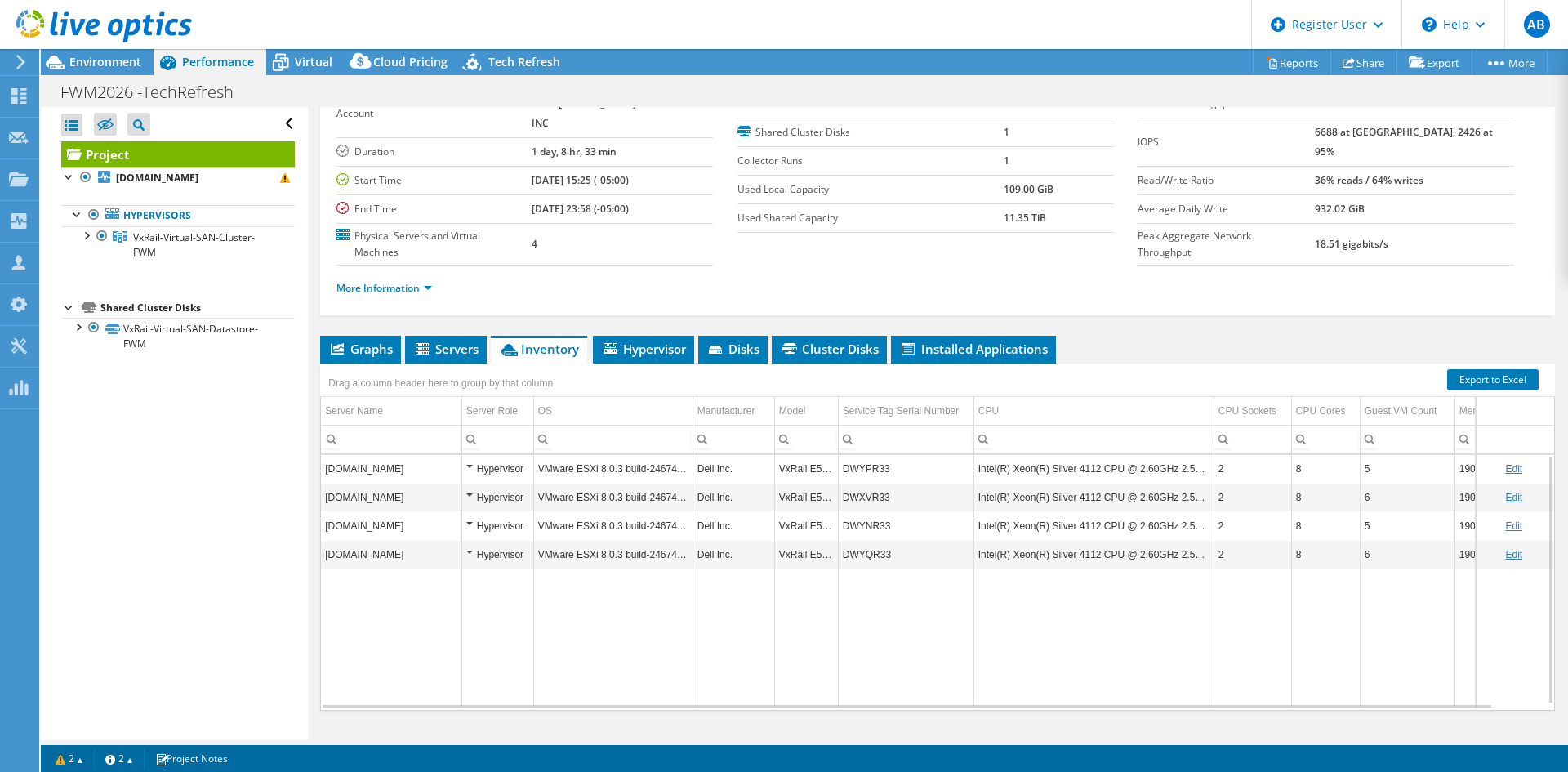
click at [128, 48] on div at bounding box center [95, 27] width 192 height 54
click at [108, 57] on span "Environment" at bounding box center [105, 61] width 72 height 16
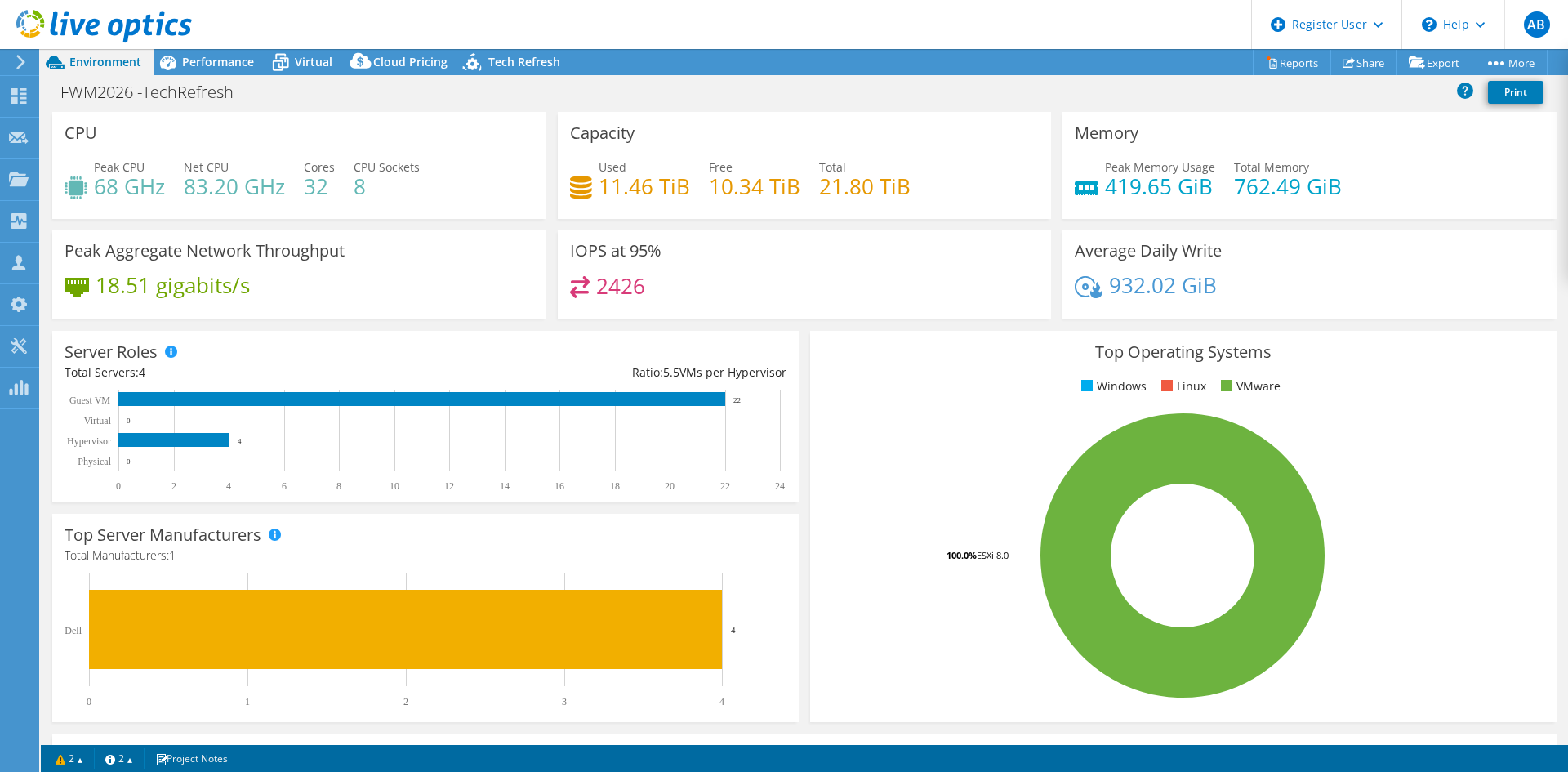
click at [166, 32] on use at bounding box center [104, 26] width 175 height 33
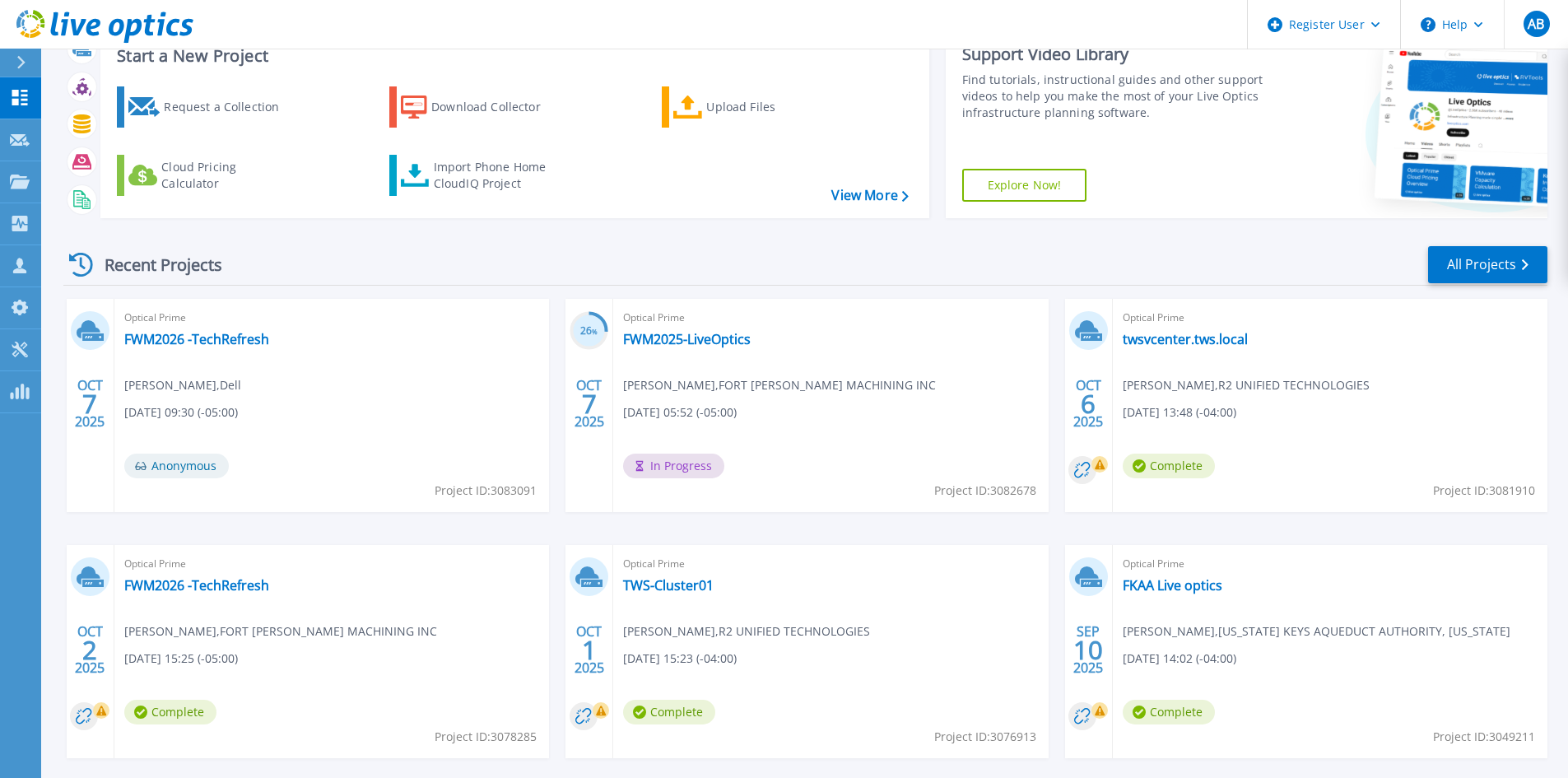
scroll to position [134, 0]
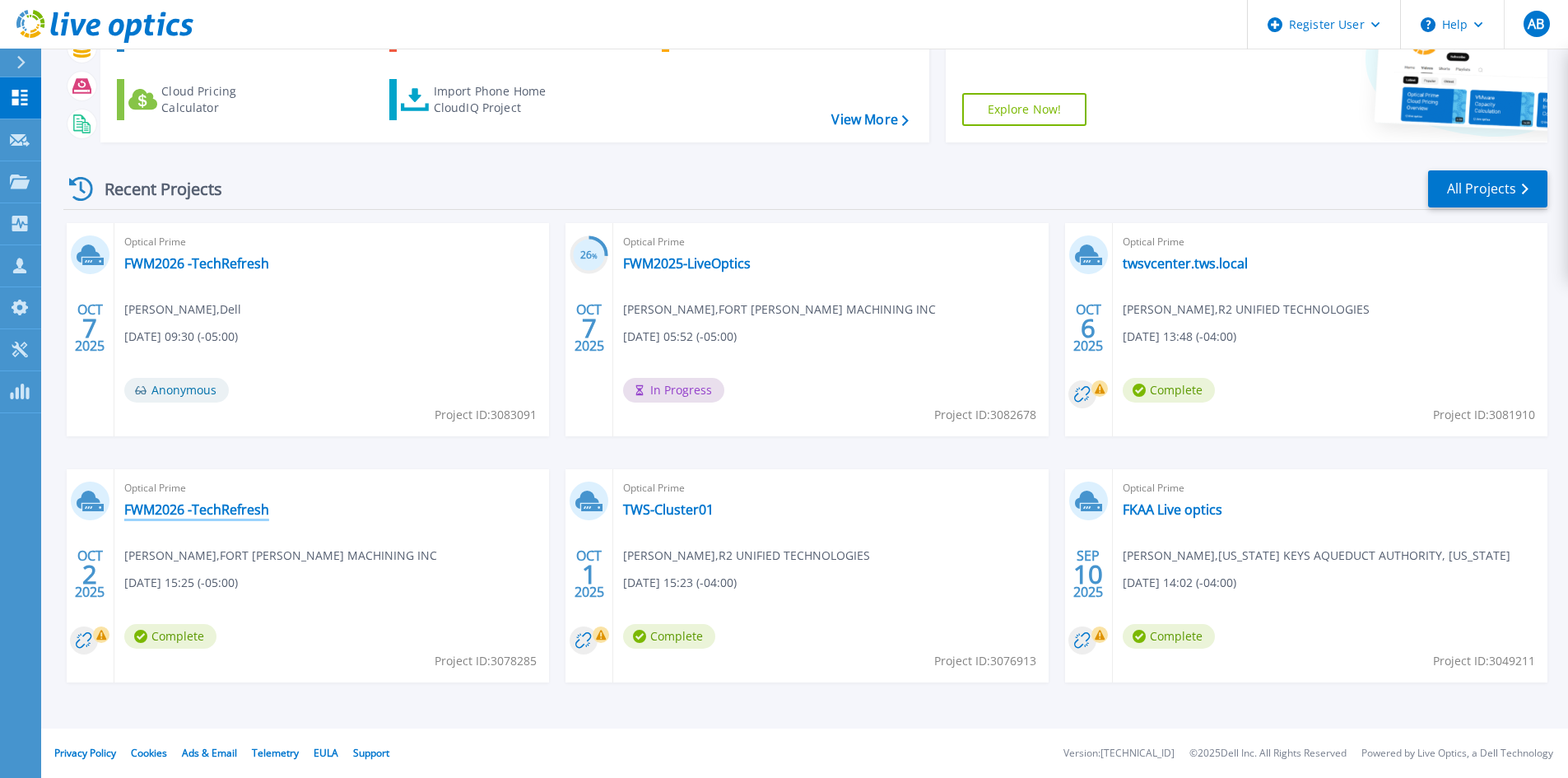
drag, startPoint x: 162, startPoint y: 510, endPoint x: 275, endPoint y: 455, distance: 125.7
click at [162, 510] on link "FWM2026 -TechRefresh" at bounding box center [197, 509] width 145 height 17
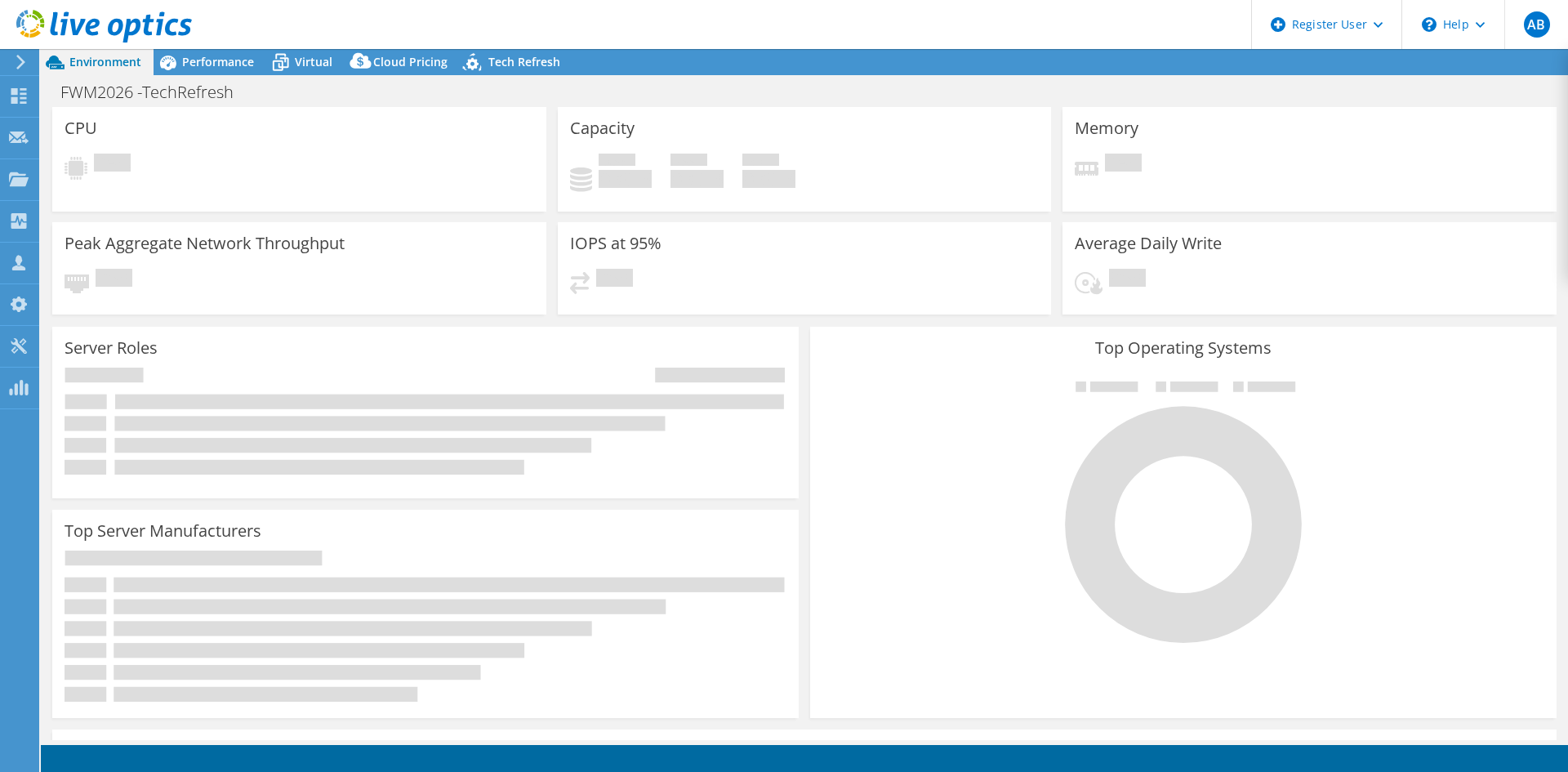
select select "USEast"
select select "USD"
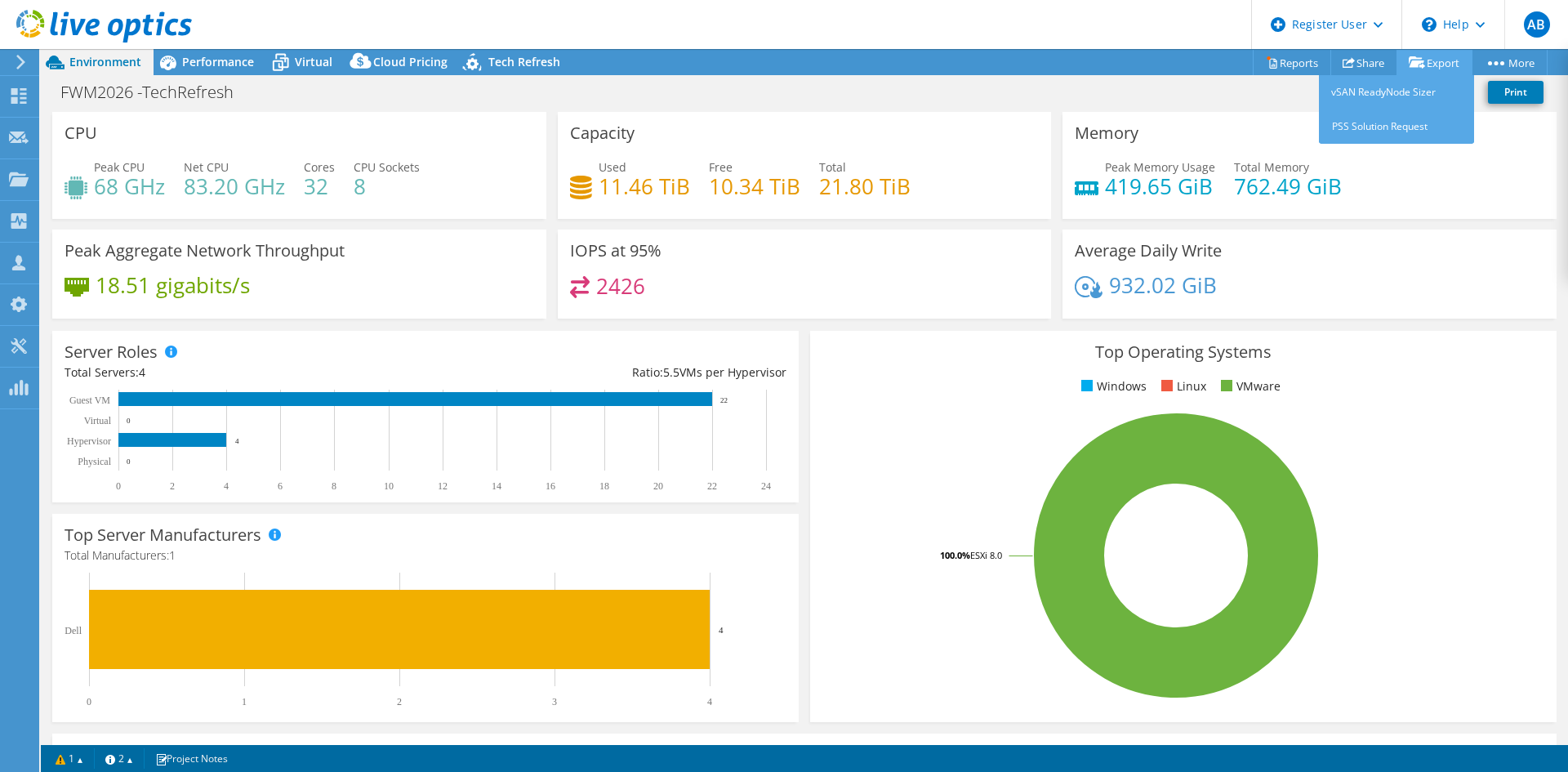
click at [1431, 61] on link "Export" at bounding box center [1435, 63] width 76 height 26
click at [1424, 61] on link "Export" at bounding box center [1435, 63] width 76 height 26
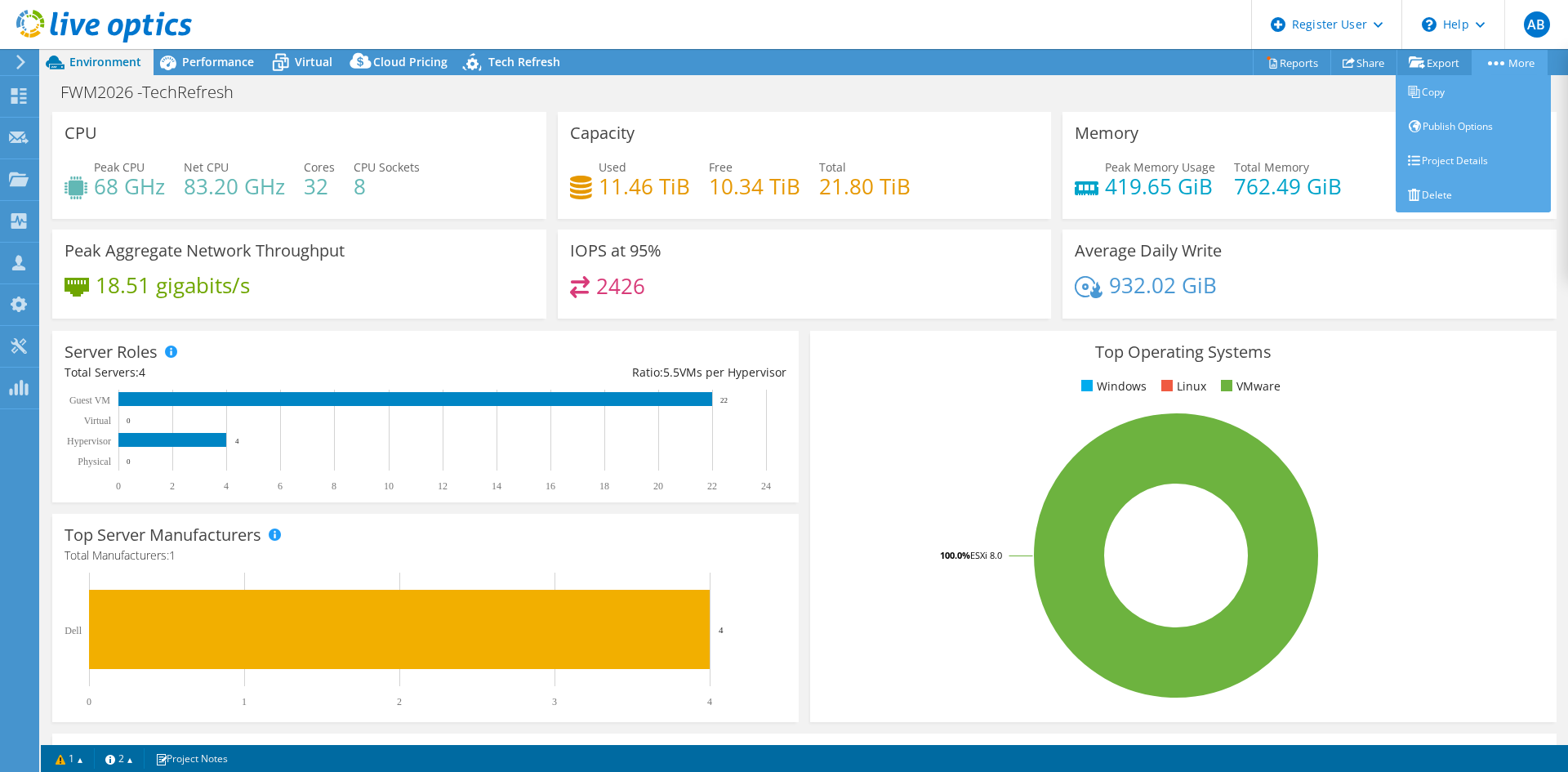
click at [1514, 68] on link "More" at bounding box center [1510, 63] width 76 height 26
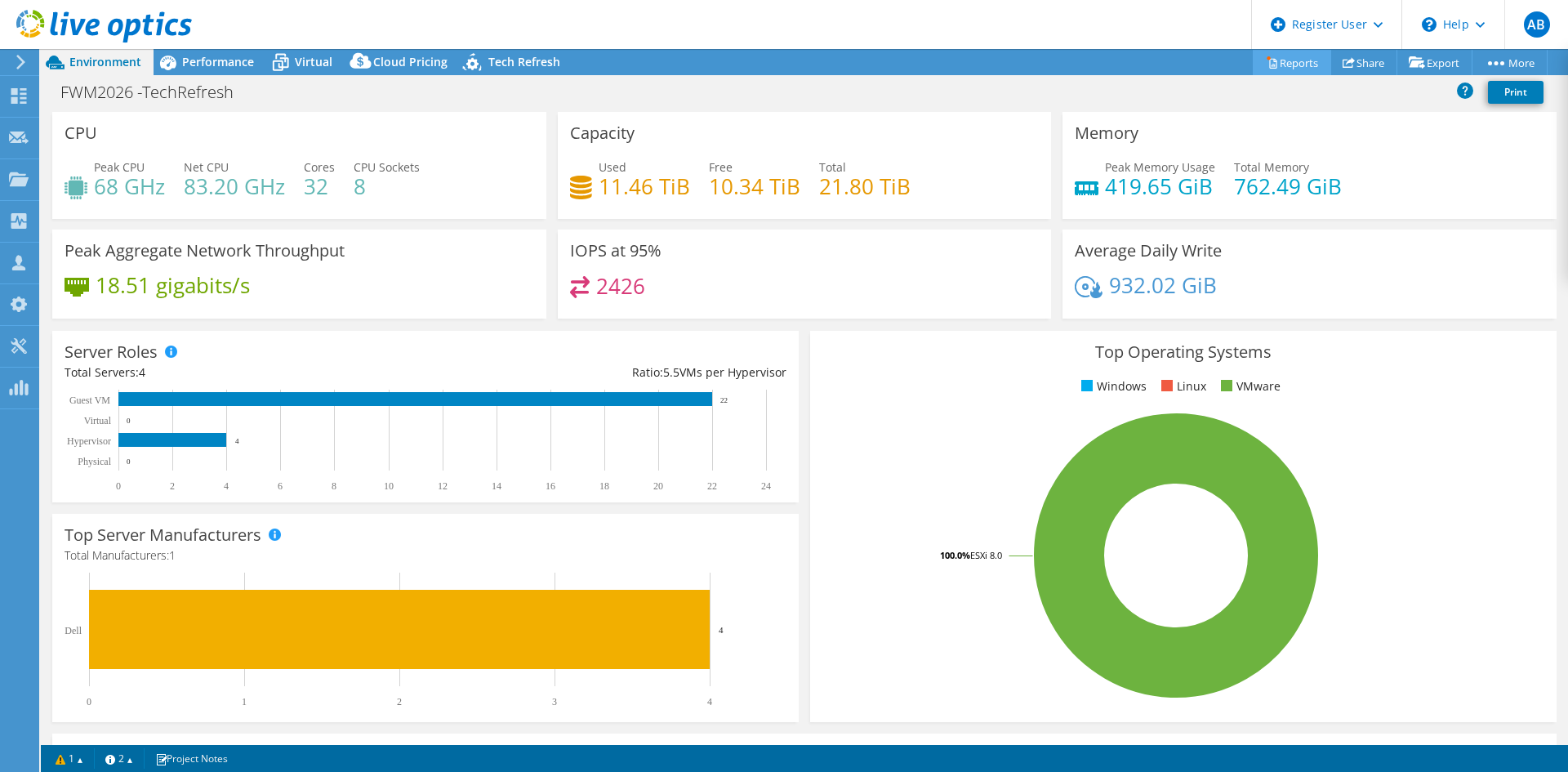
click at [1297, 62] on link "Reports" at bounding box center [1291, 63] width 78 height 26
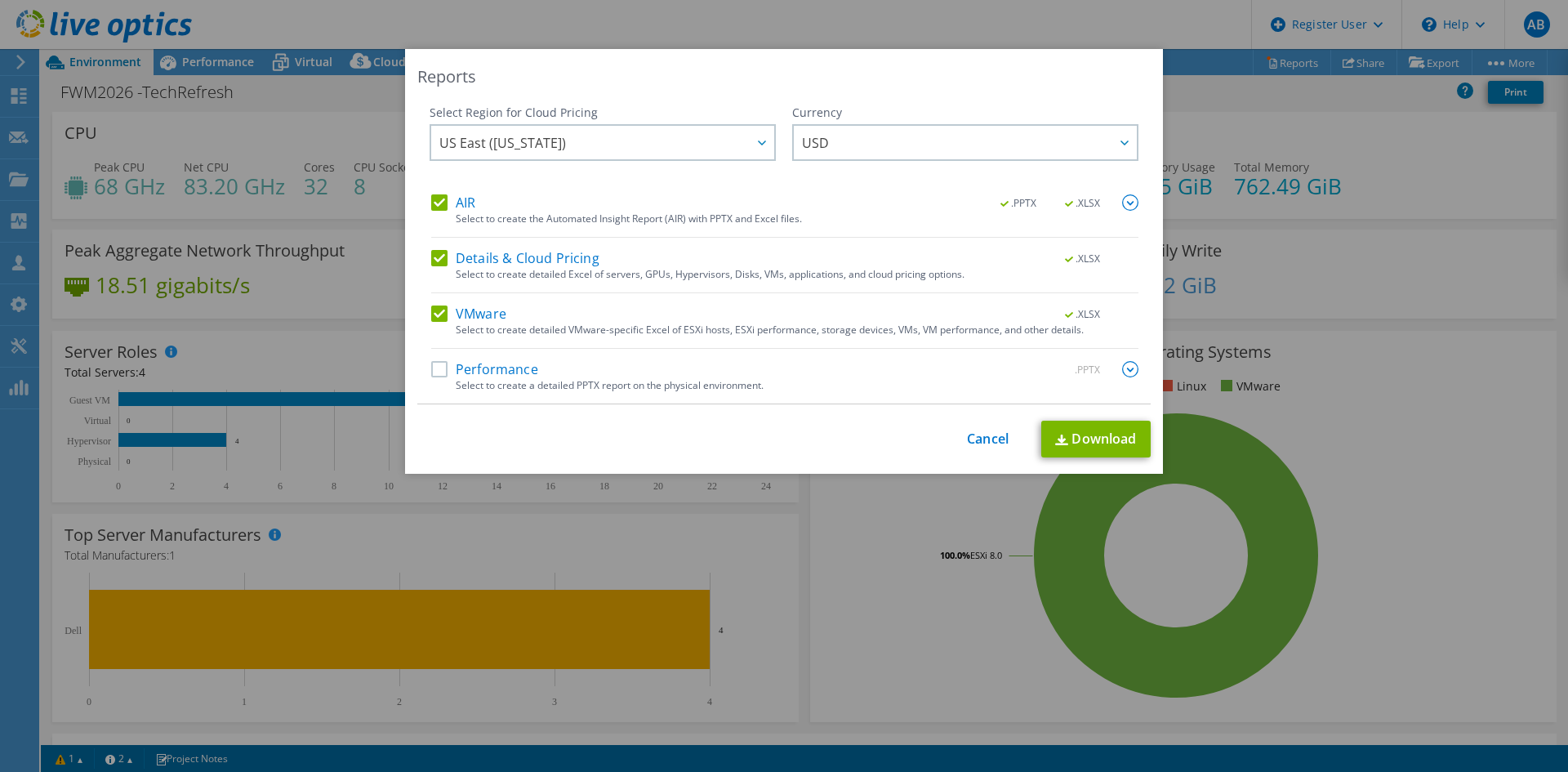
click at [482, 362] on label "Performance" at bounding box center [485, 370] width 107 height 16
click at [0, 0] on input "Performance" at bounding box center [0, 0] width 0 height 0
click at [967, 445] on link "Cancel" at bounding box center [988, 439] width 42 height 16
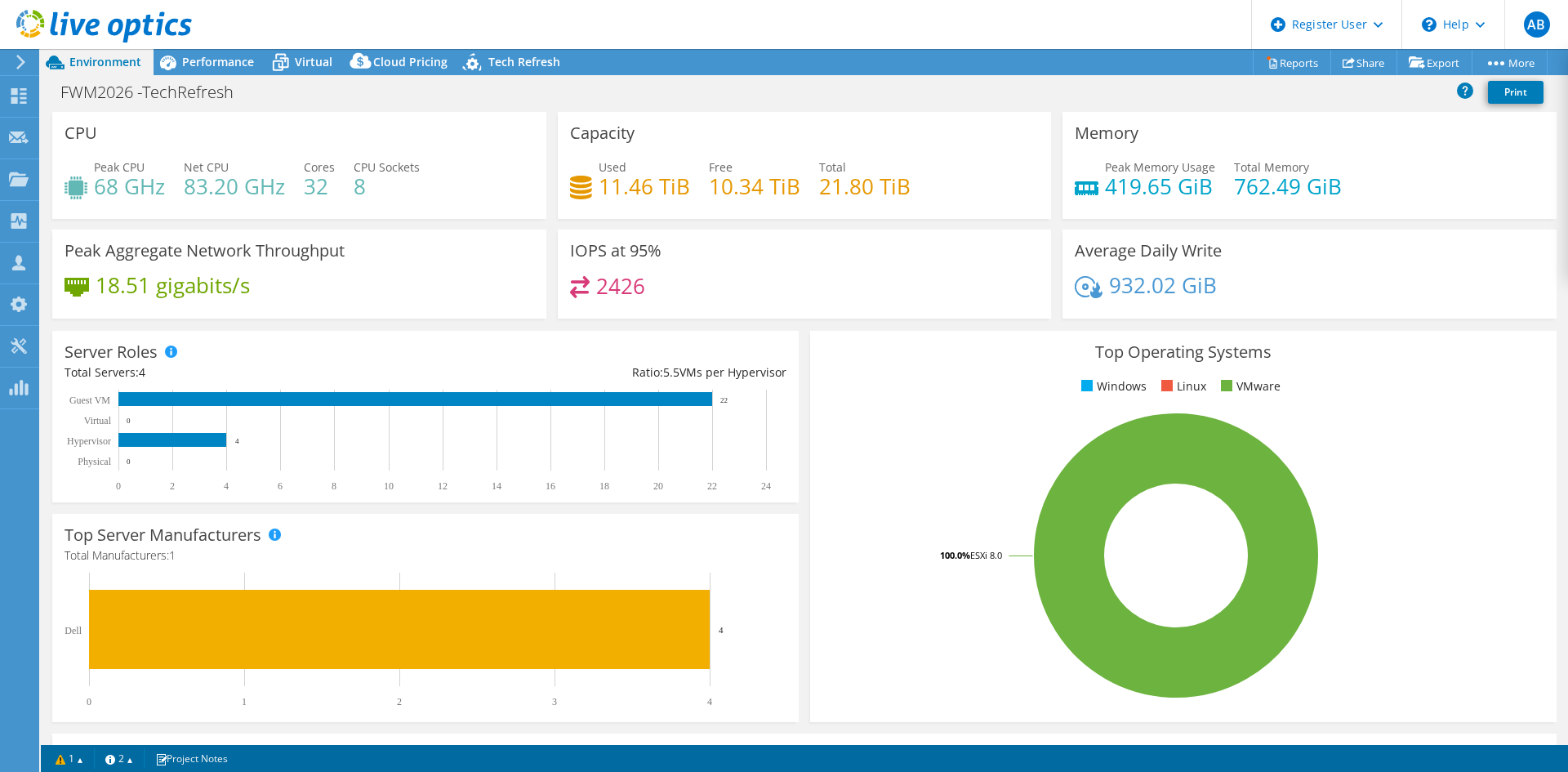
click at [100, 22] on icon at bounding box center [104, 26] width 175 height 34
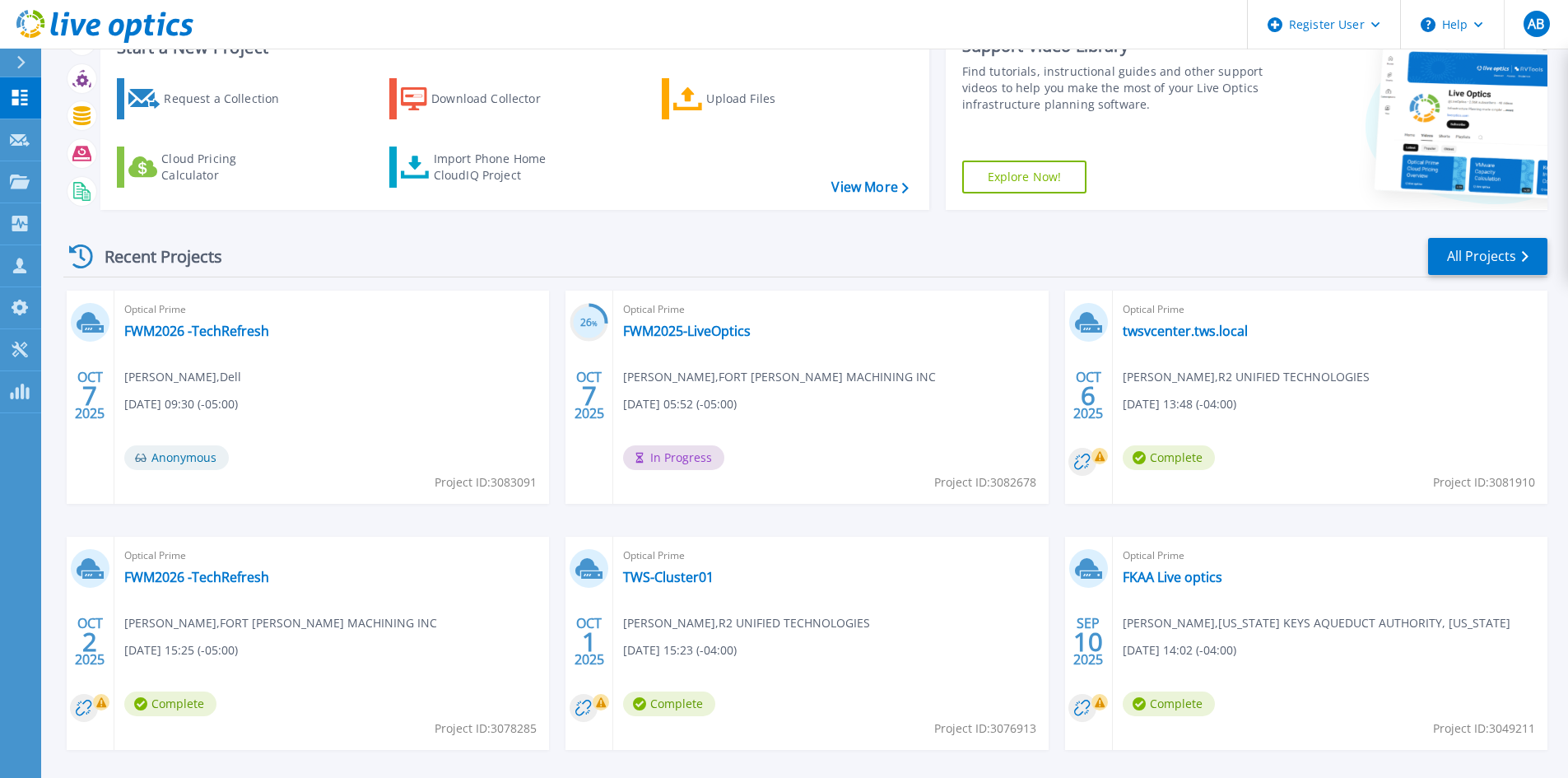
scroll to position [134, 0]
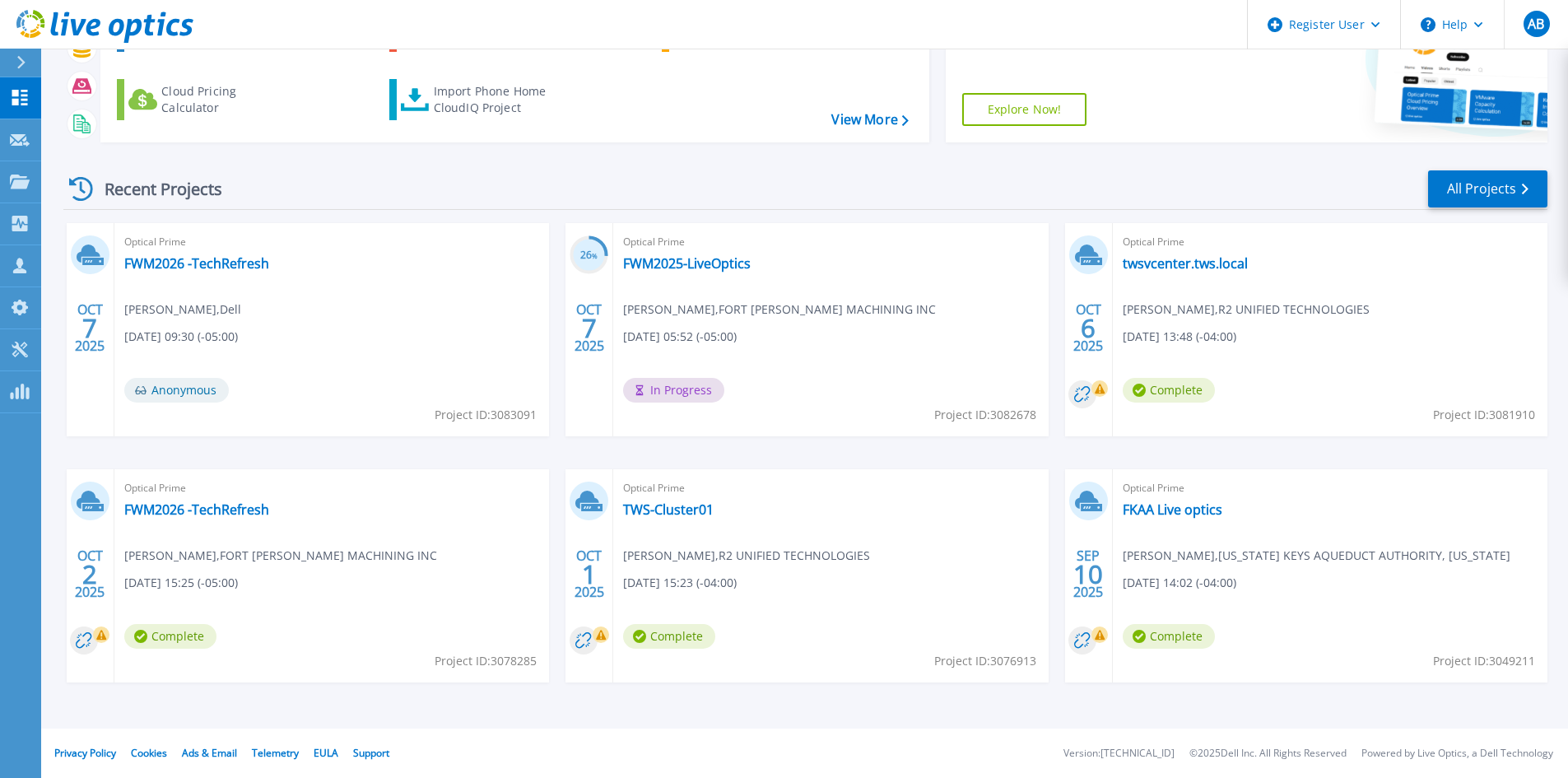
click at [862, 318] on div "Optical Prime FWM2025-LiveOptics [PERSON_NAME] , [GEOGRAPHIC_DATA][PERSON_NAME]…" at bounding box center [830, 329] width 435 height 213
click at [673, 272] on div "Optical Prime FWM2025-LiveOptics [PERSON_NAME] , [GEOGRAPHIC_DATA][PERSON_NAME]…" at bounding box center [830, 329] width 435 height 213
click at [675, 265] on link "FWM2025-LiveOptics" at bounding box center [687, 264] width 128 height 17
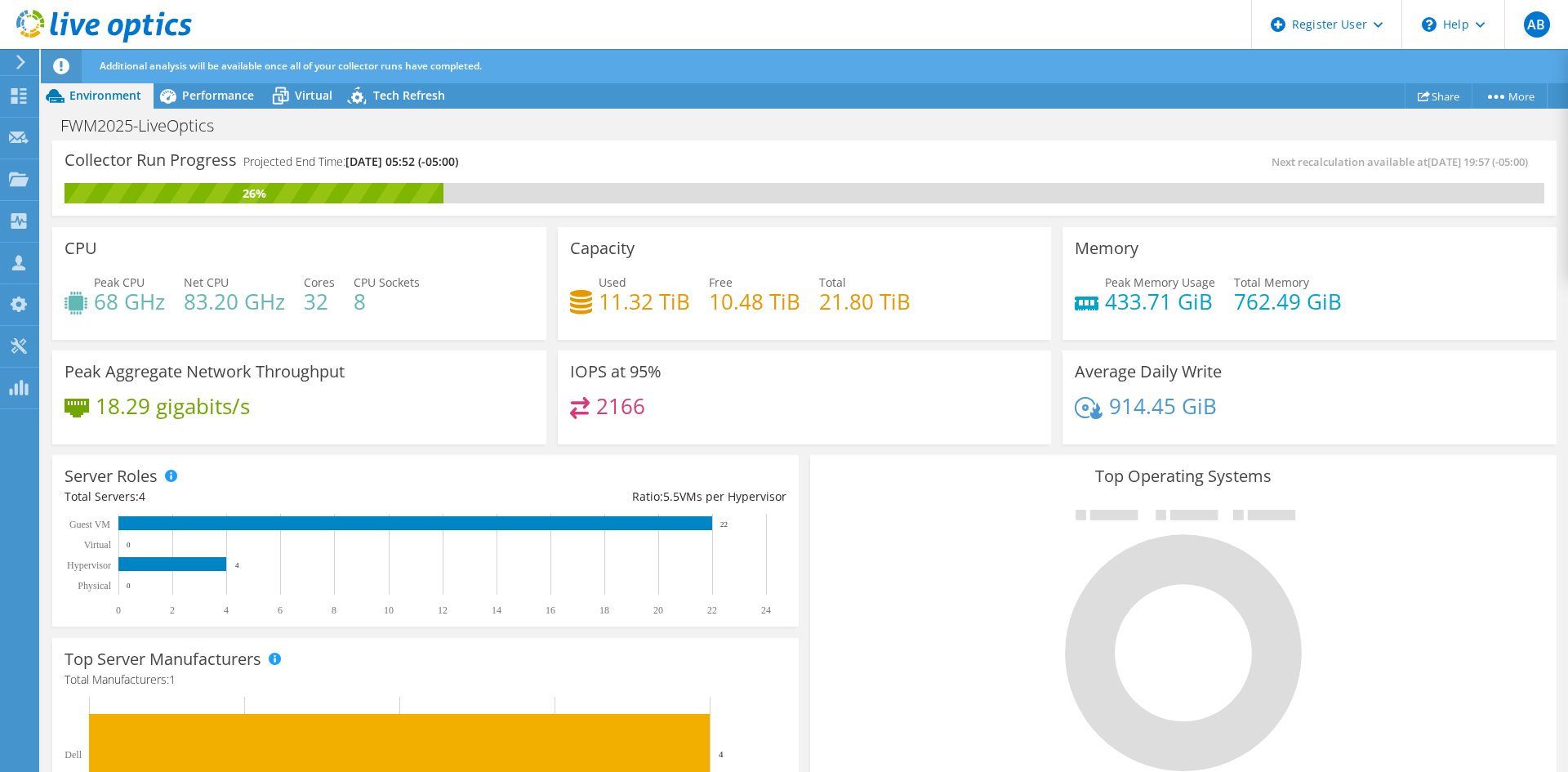
click at [44, 1] on div at bounding box center [95, 27] width 192 height 54
click at [58, 18] on icon at bounding box center [104, 26] width 175 height 34
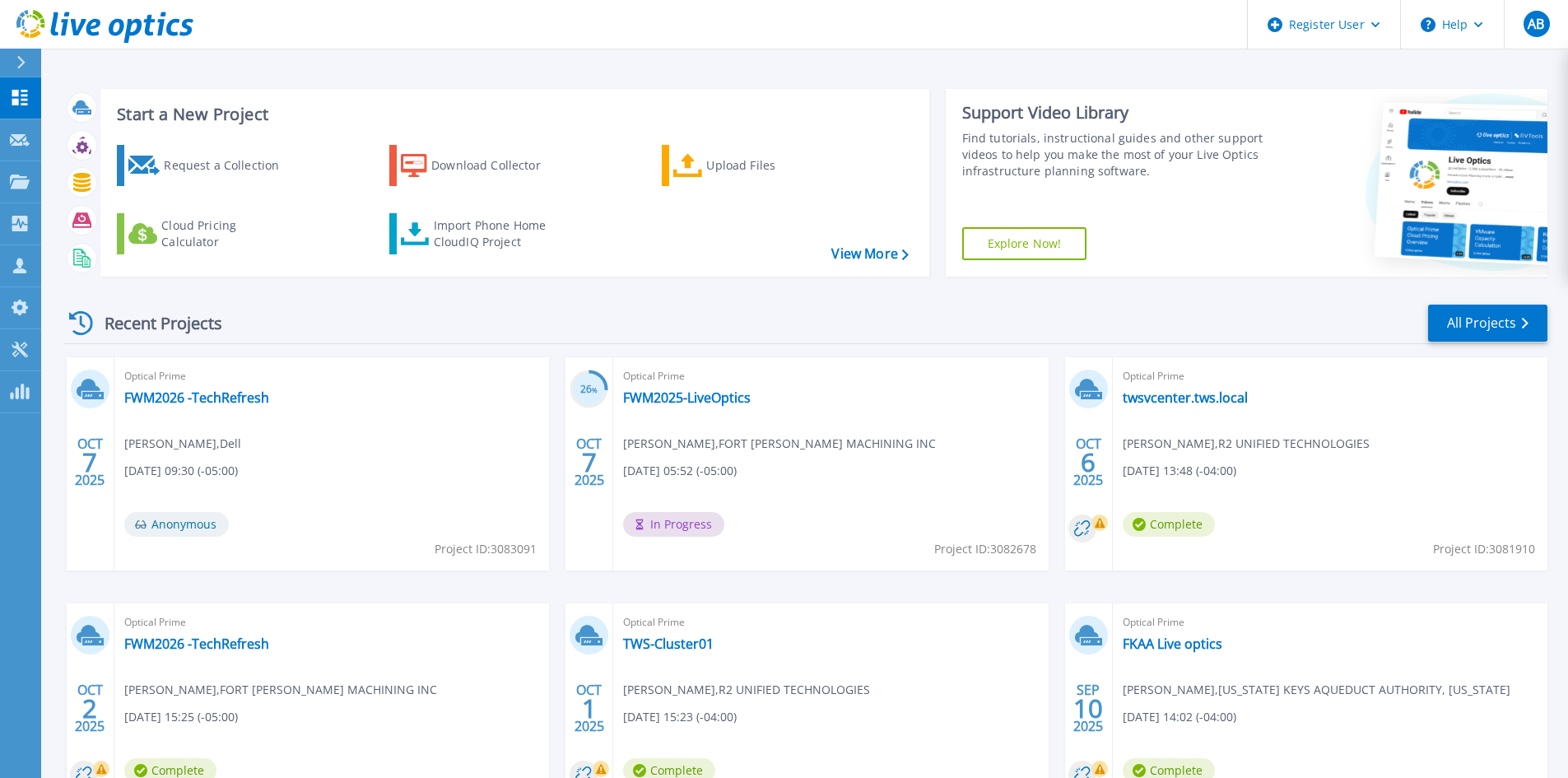
click at [673, 408] on div "Optical Prime FWM2025-LiveOptics [PERSON_NAME] , [GEOGRAPHIC_DATA][PERSON_NAME]…" at bounding box center [830, 464] width 435 height 213
click at [671, 401] on link "FWM2025-LiveOptics" at bounding box center [687, 397] width 128 height 17
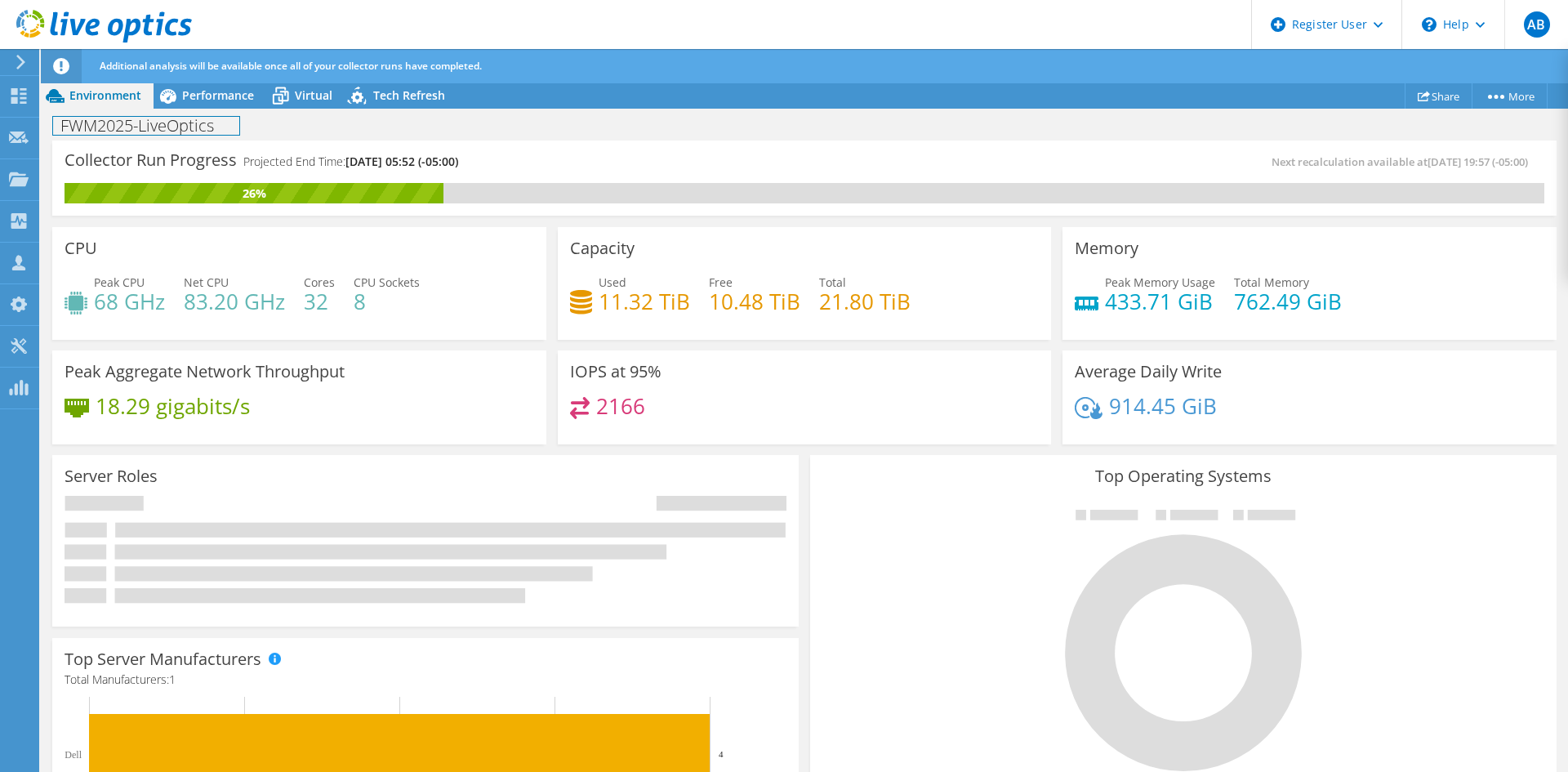
click at [231, 110] on div "FWM2025-LiveOptics Print" at bounding box center [805, 125] width 1528 height 30
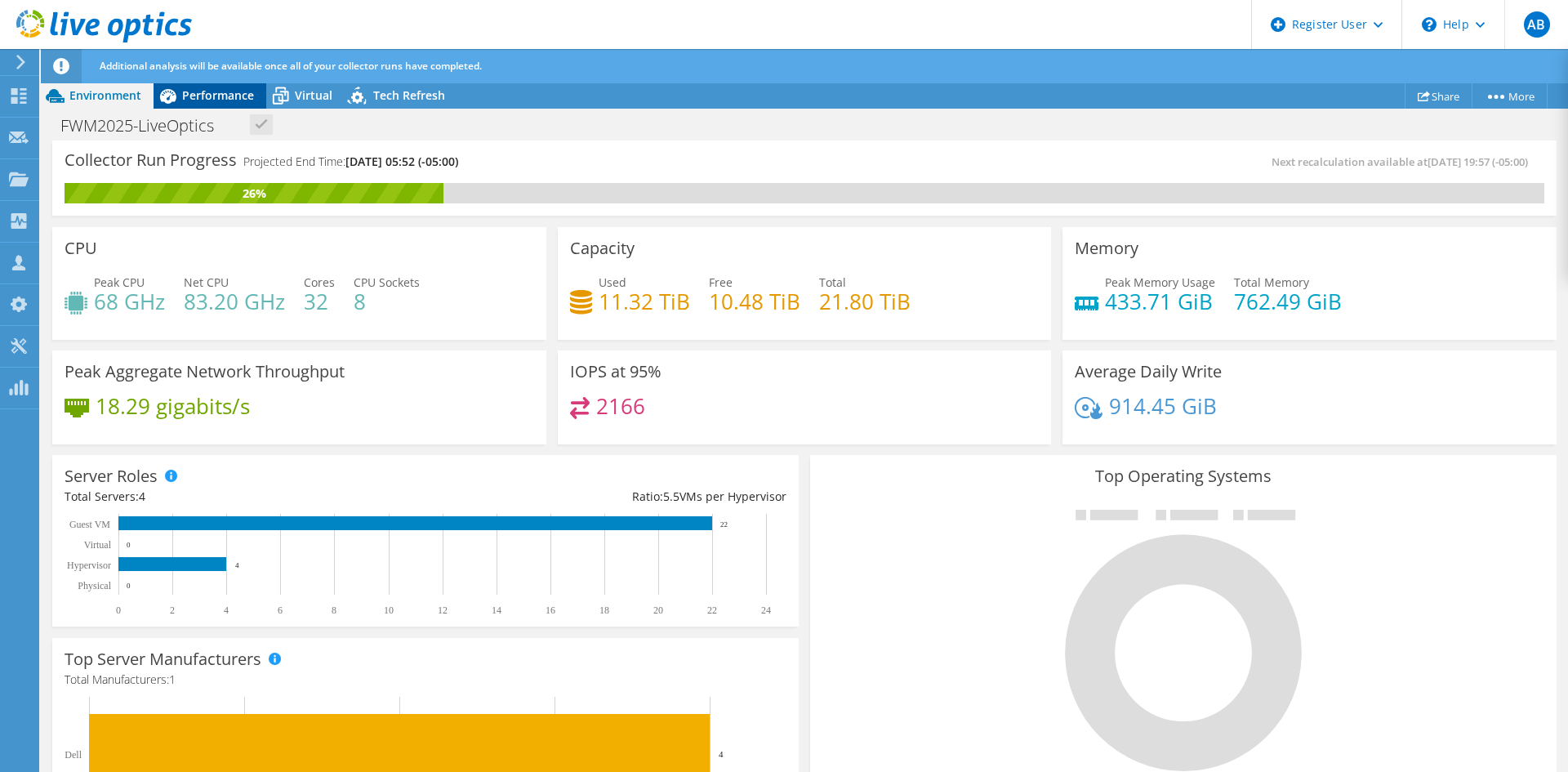
click at [231, 108] on div "Performance" at bounding box center [210, 95] width 113 height 26
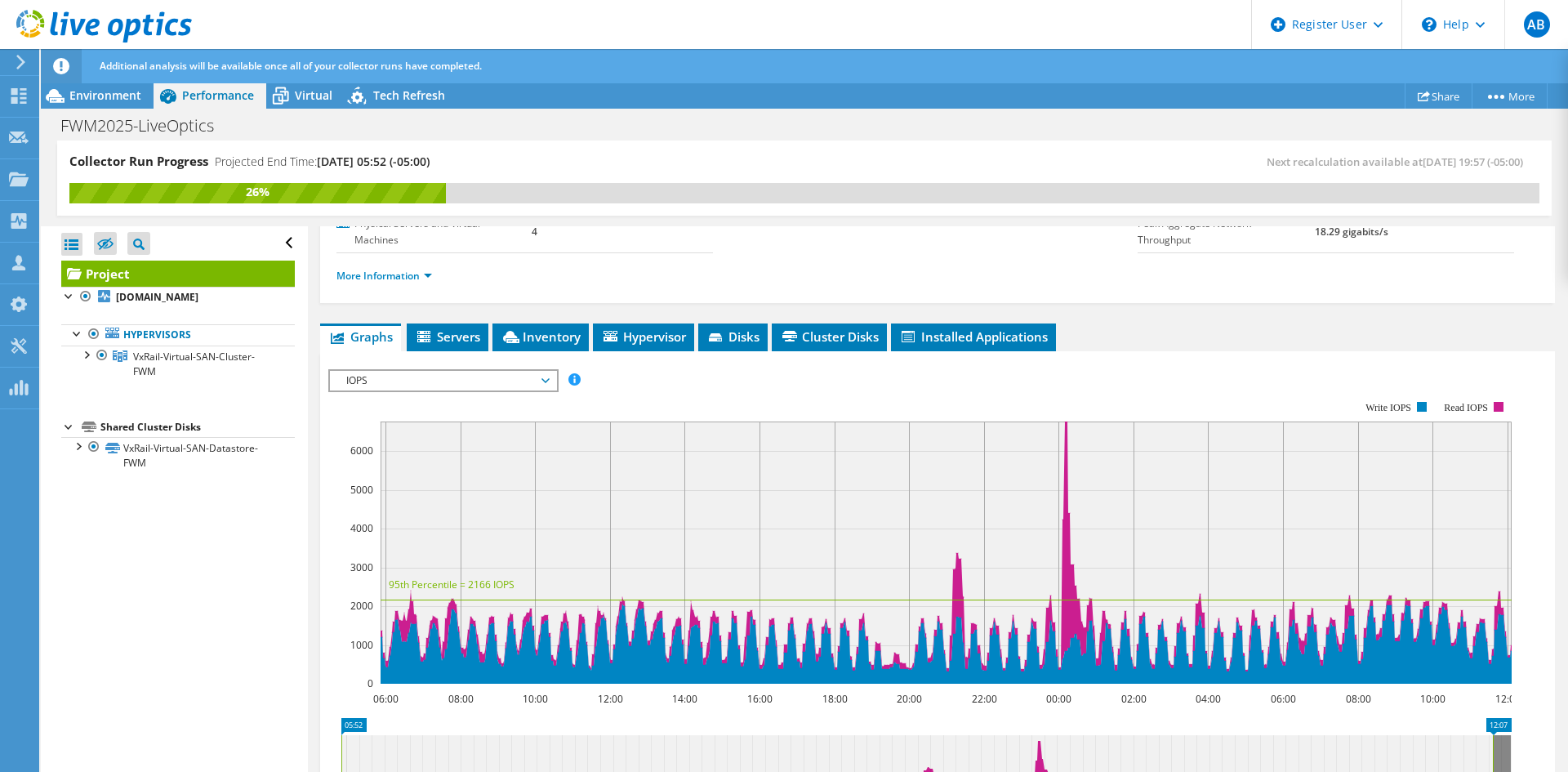
scroll to position [81, 0]
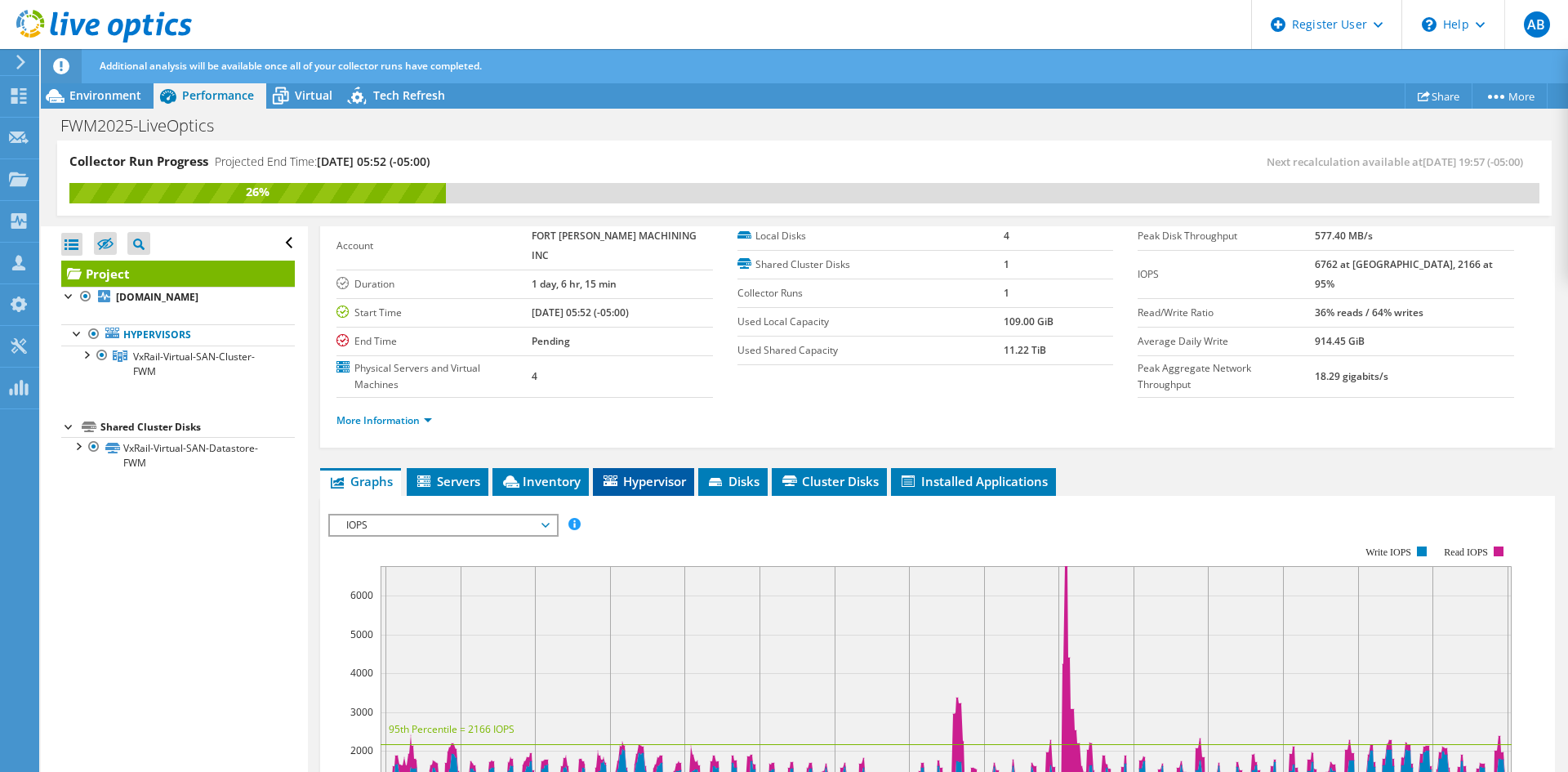
click at [661, 468] on li "Hypervisor" at bounding box center [643, 482] width 101 height 28
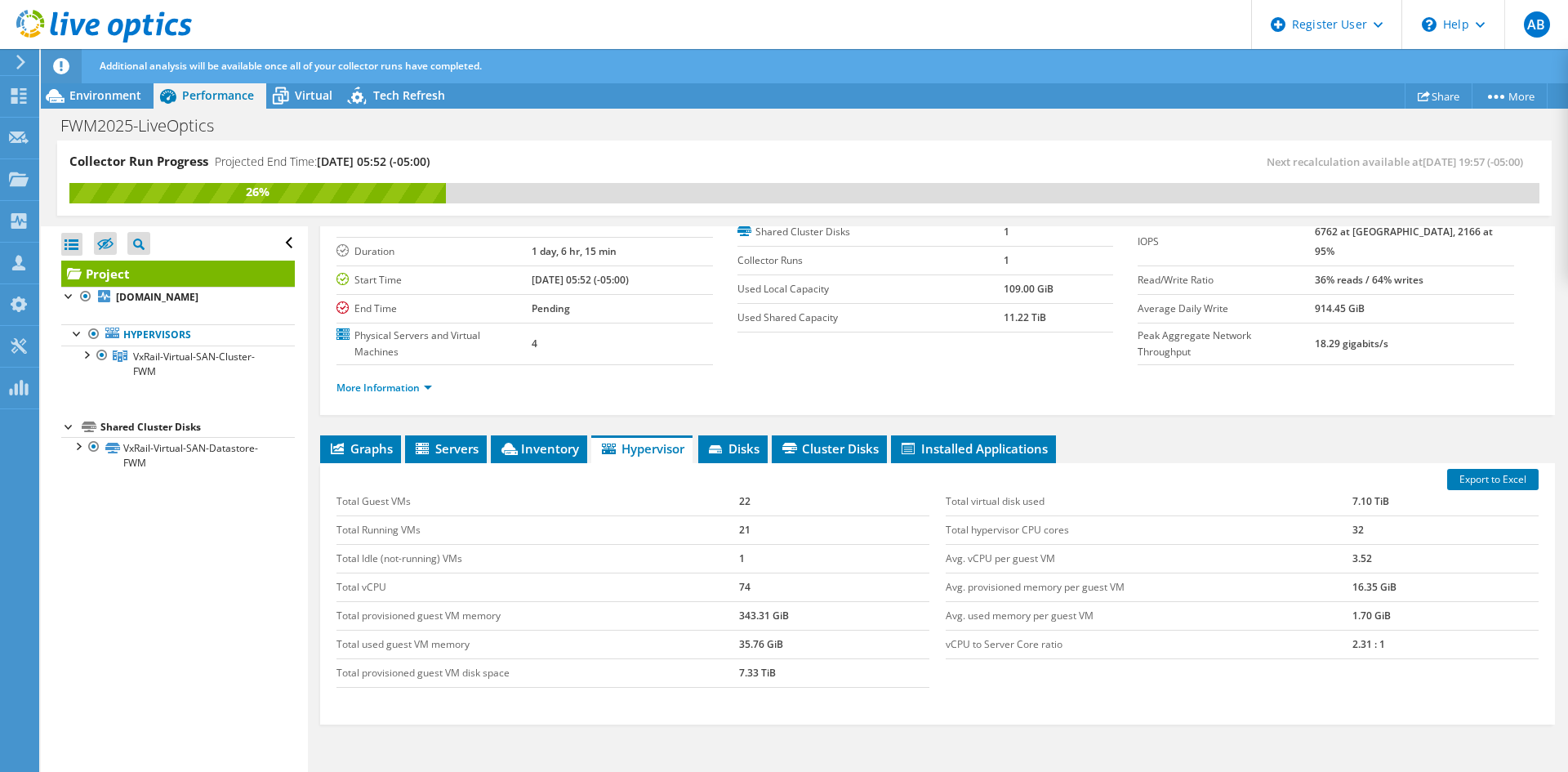
scroll to position [180, 0]
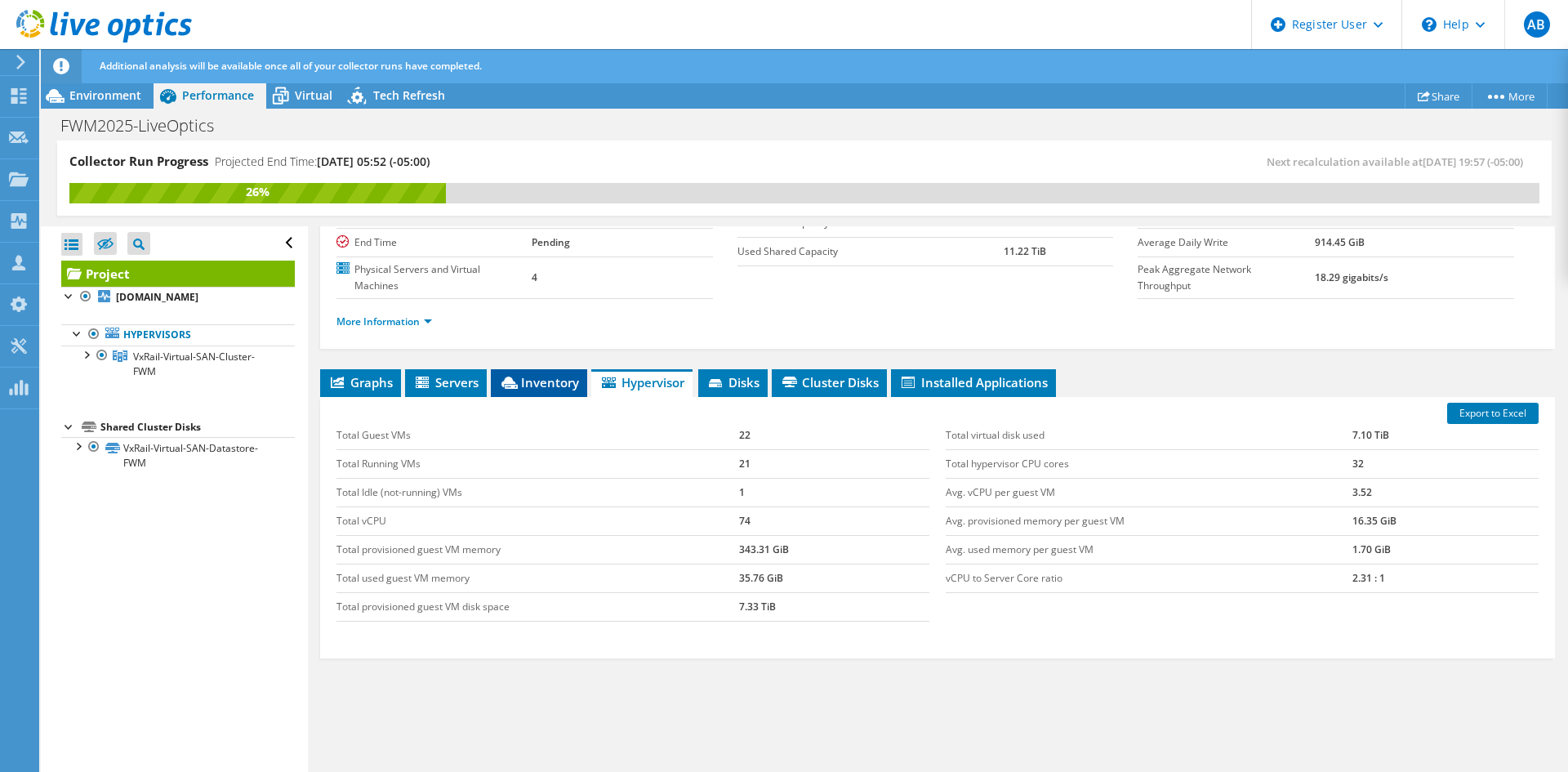
click at [544, 370] on li "Inventory" at bounding box center [538, 384] width 96 height 28
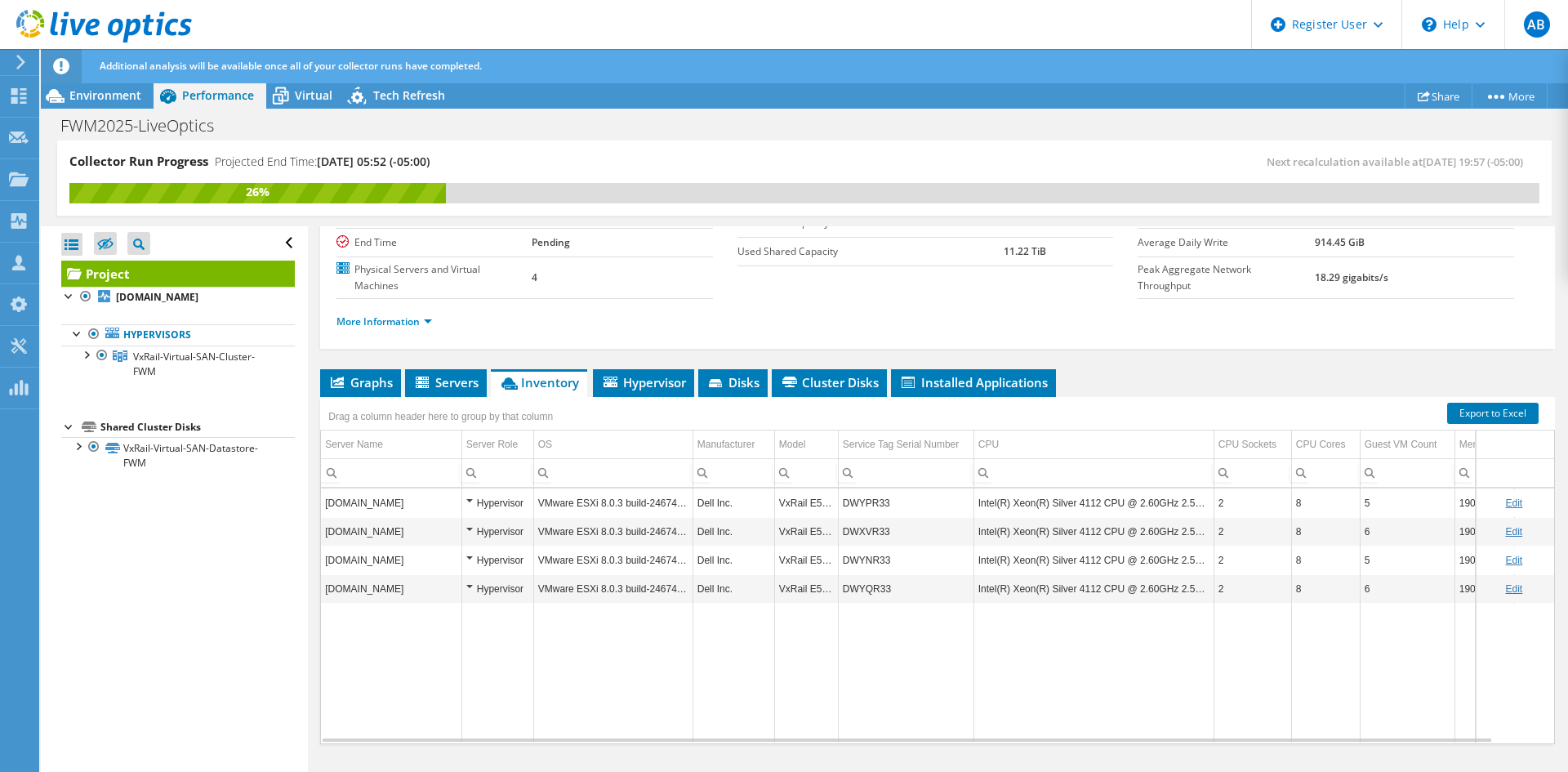
click at [137, 19] on use at bounding box center [104, 26] width 175 height 33
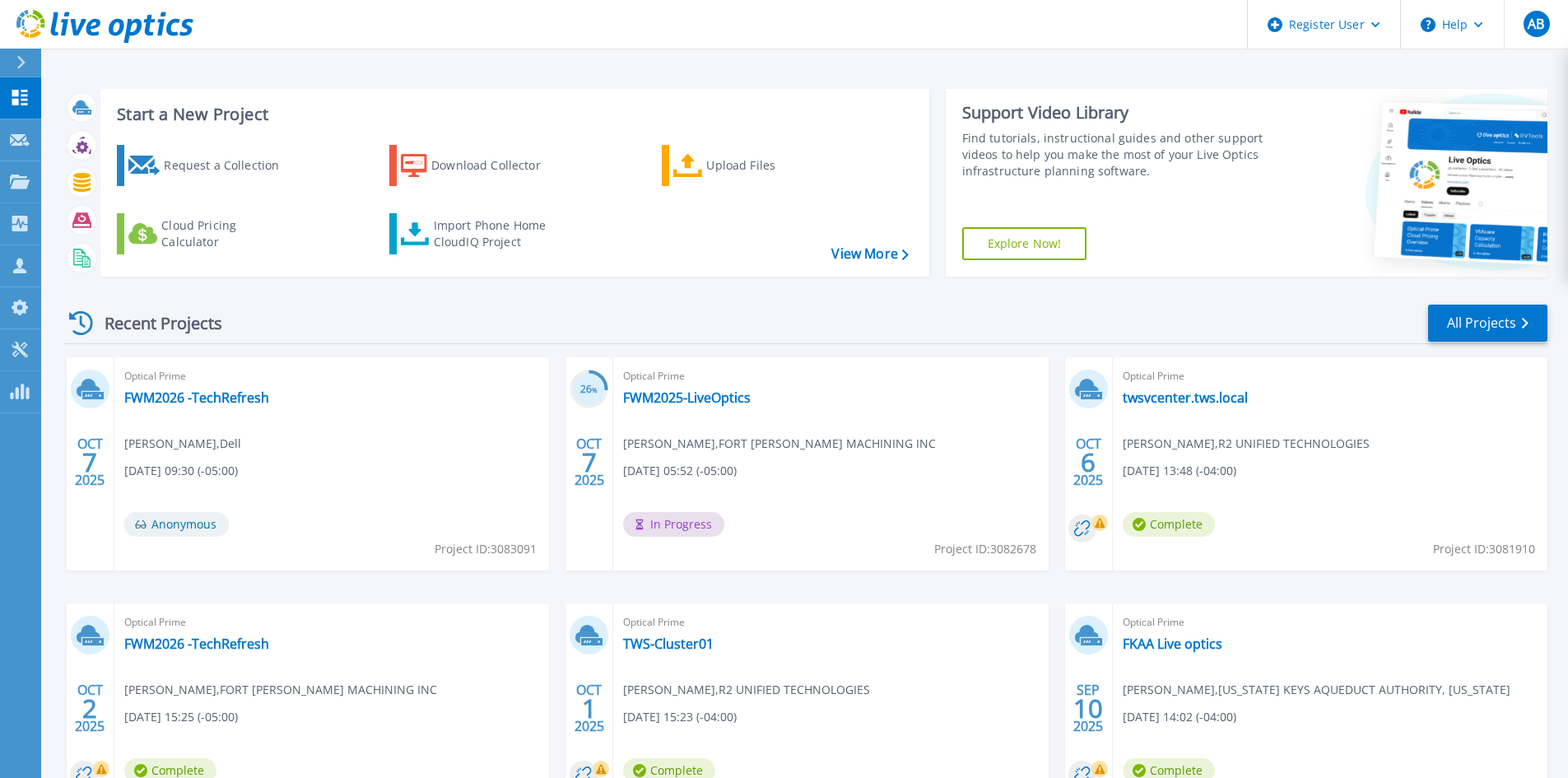
click at [19, 46] on link at bounding box center [96, 25] width 193 height 50
click at [34, 54] on div at bounding box center [28, 63] width 27 height 28
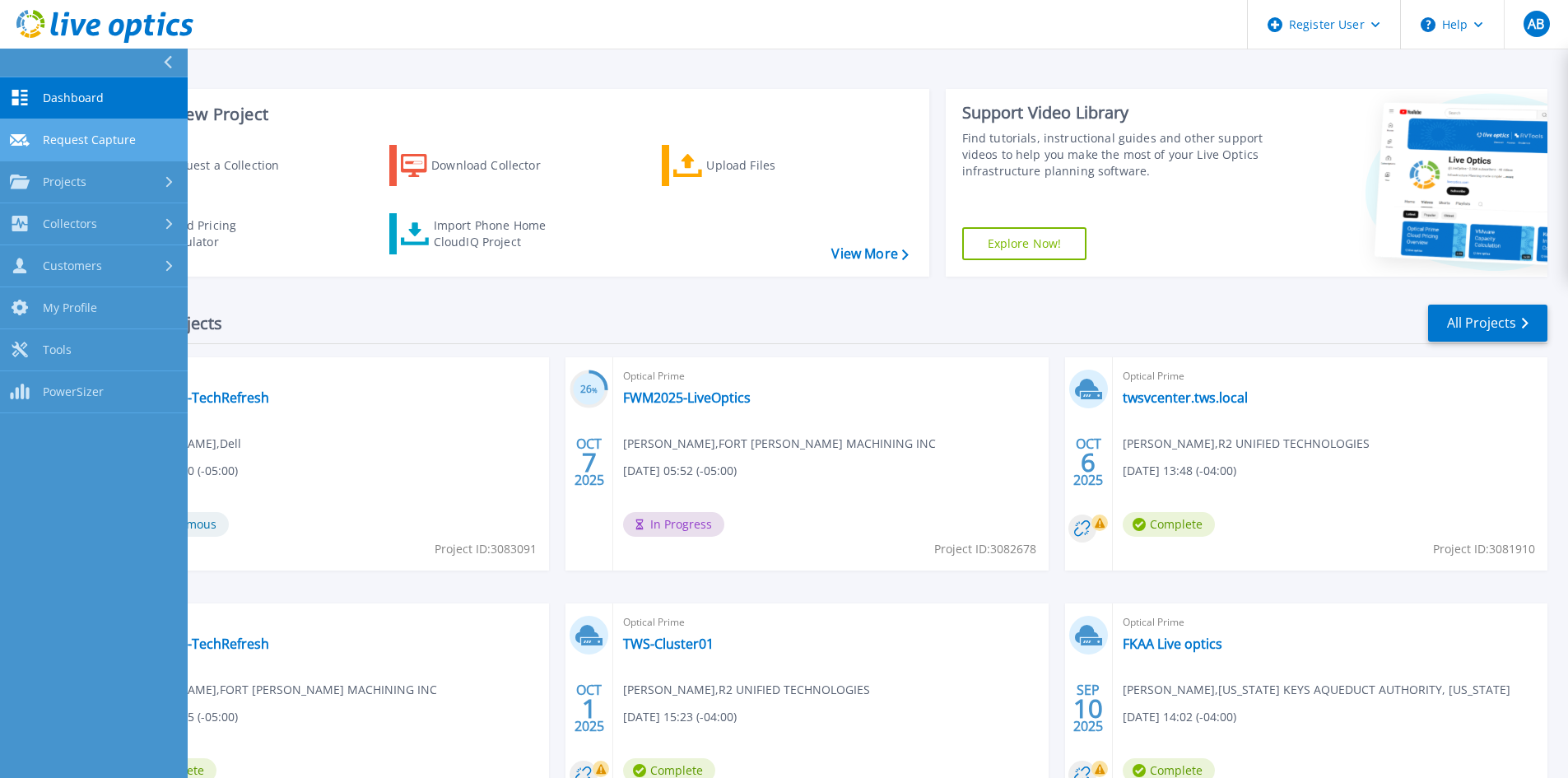
click at [95, 143] on span "Request Capture" at bounding box center [90, 140] width 93 height 15
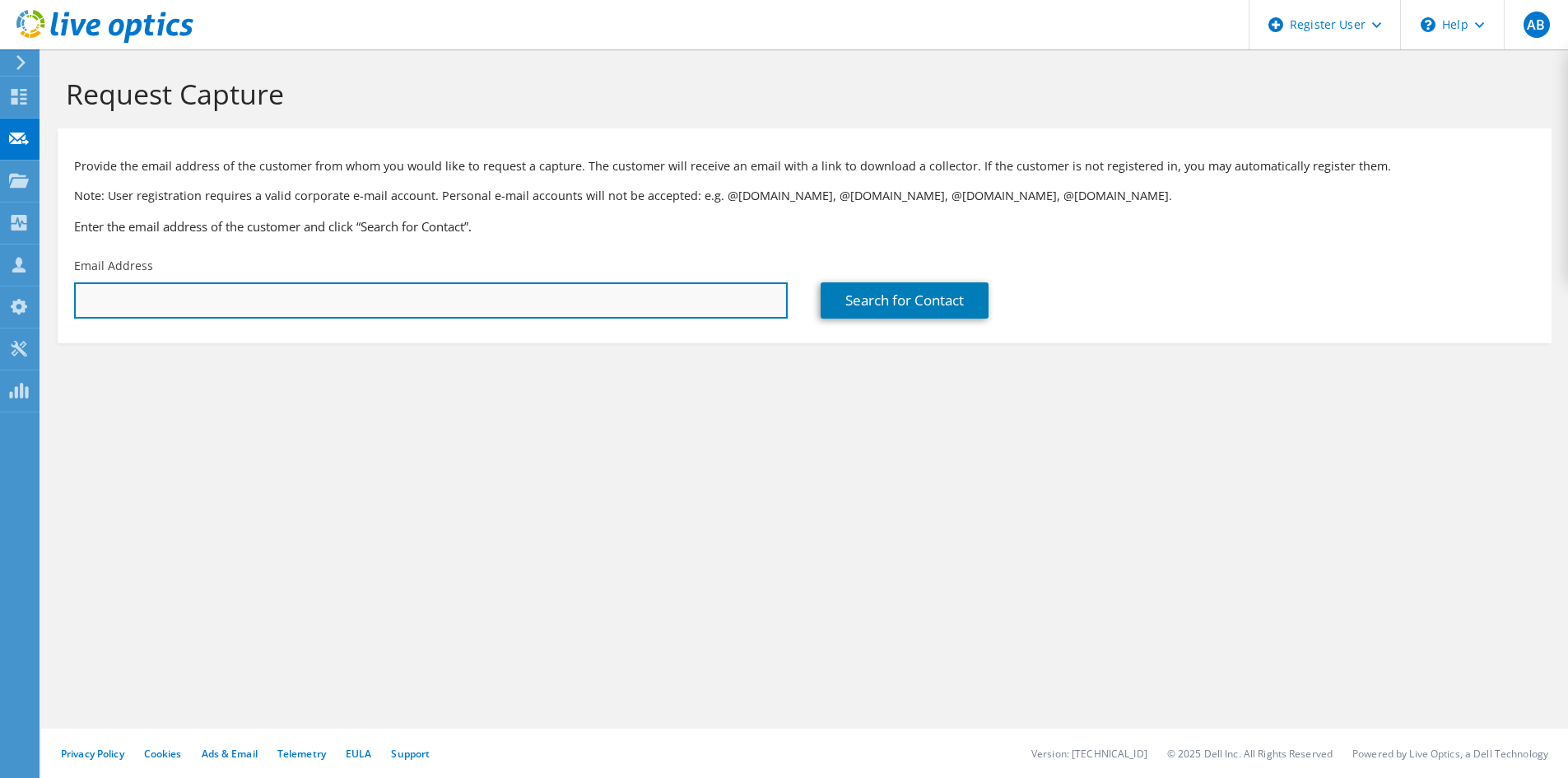
click at [500, 294] on input "text" at bounding box center [431, 300] width 713 height 36
paste input "donald.wilkins@integraconnect.com"
type input "donald.wilkins@integraconnect.com"
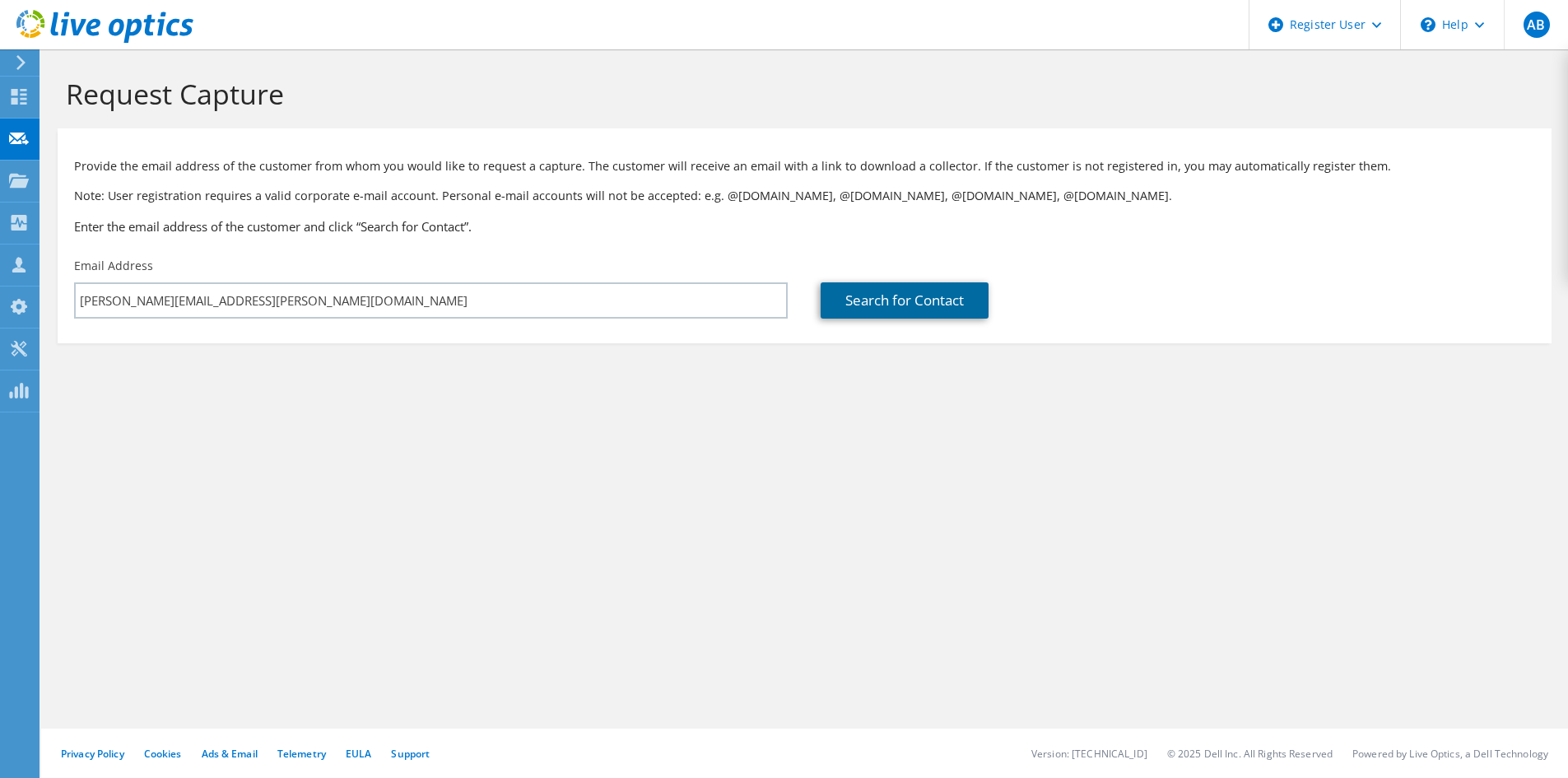
click at [879, 303] on link "Search for Contact" at bounding box center [904, 300] width 168 height 36
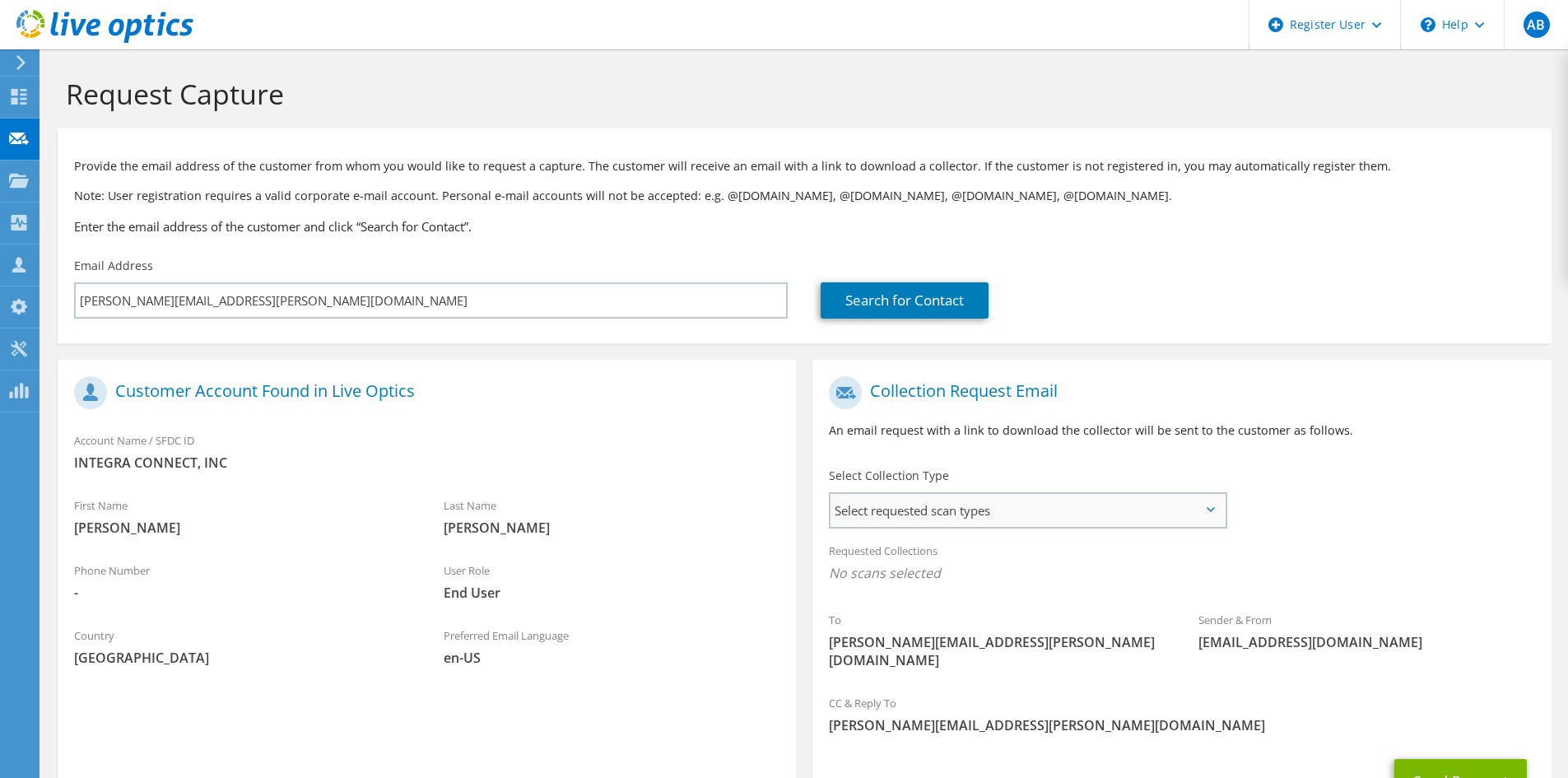
click at [952, 501] on span "Select requested scan types" at bounding box center [1027, 510] width 394 height 33
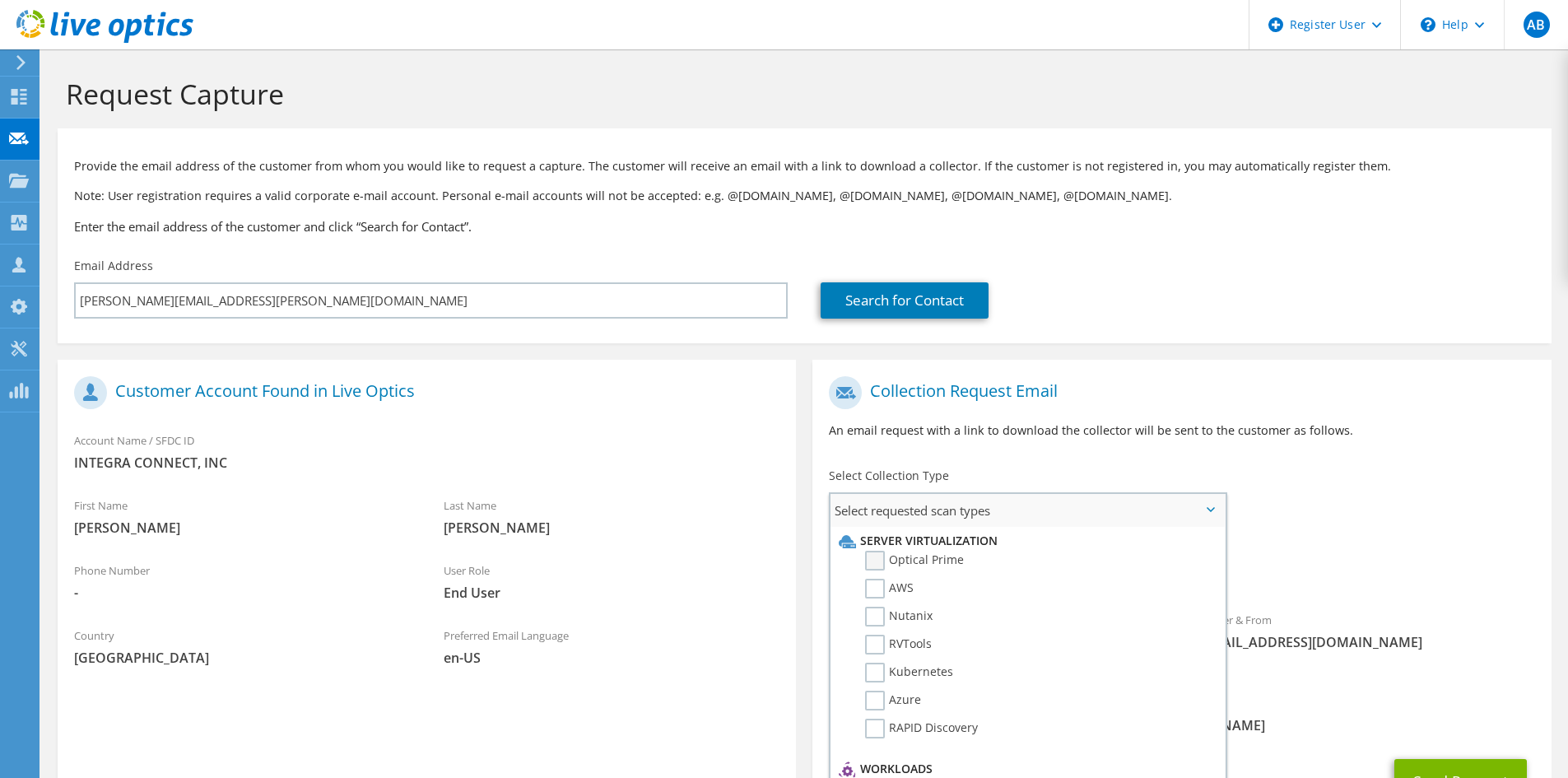
click at [940, 565] on label "Optical Prime" at bounding box center [914, 561] width 99 height 20
click at [0, 0] on input "Optical Prime" at bounding box center [0, 0] width 0 height 0
click at [1029, 462] on div "Select Collection Type Select requested scan types Server Virtualization Optica…" at bounding box center [1027, 496] width 431 height 74
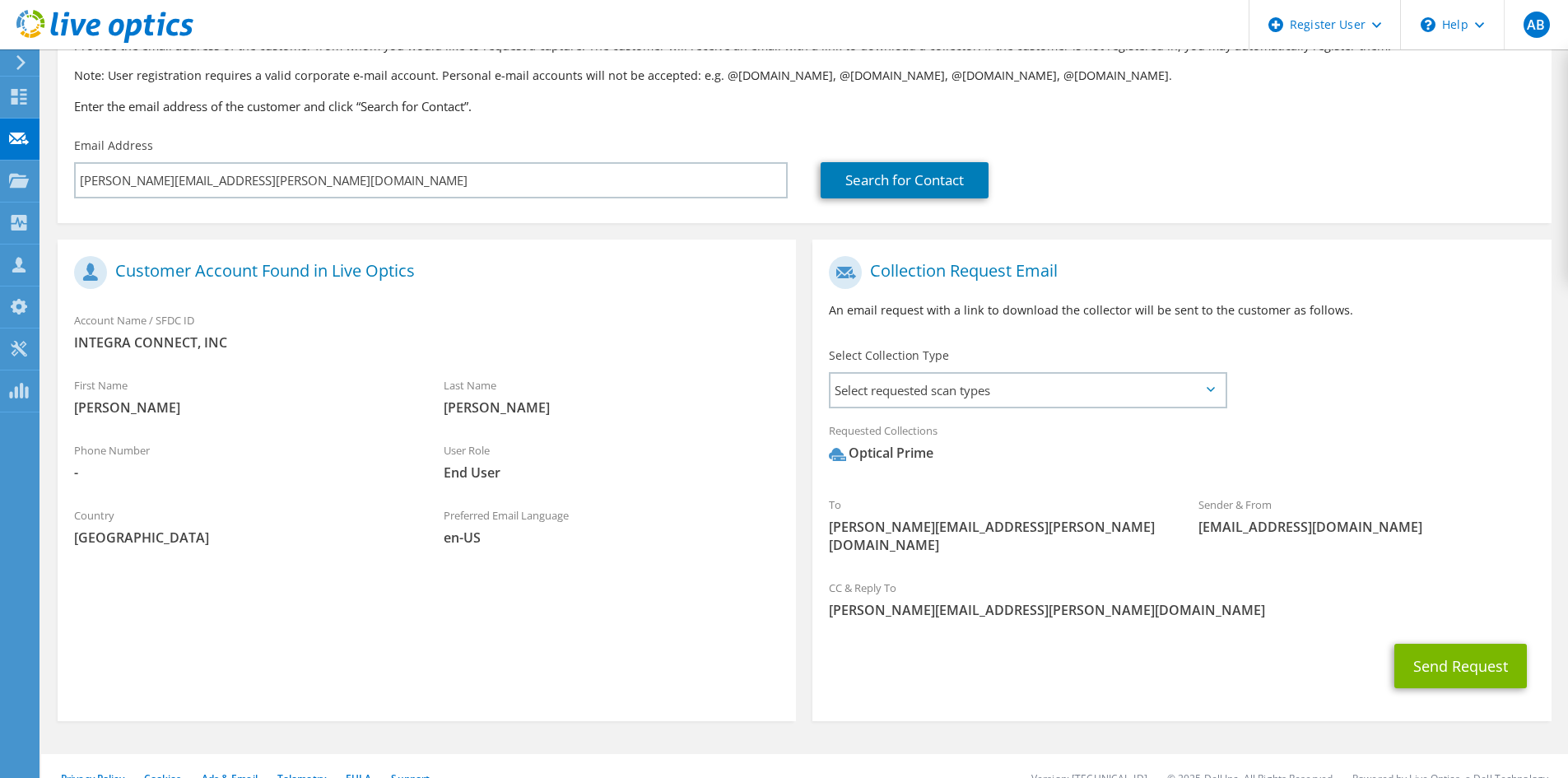
scroll to position [128, 0]
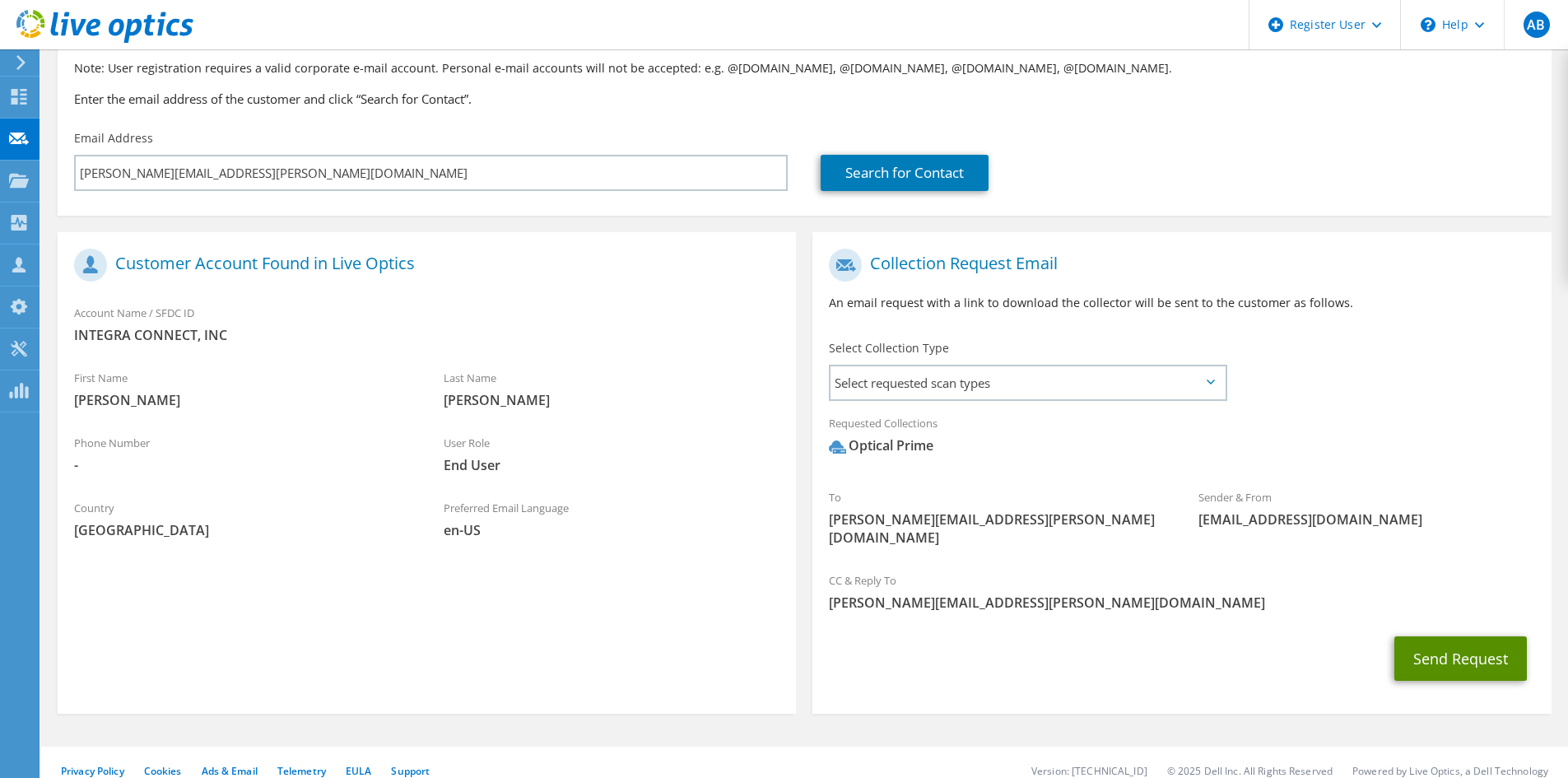
click at [1461, 644] on button "Send Request" at bounding box center [1461, 659] width 133 height 45
